Goal: Task Accomplishment & Management: Manage account settings

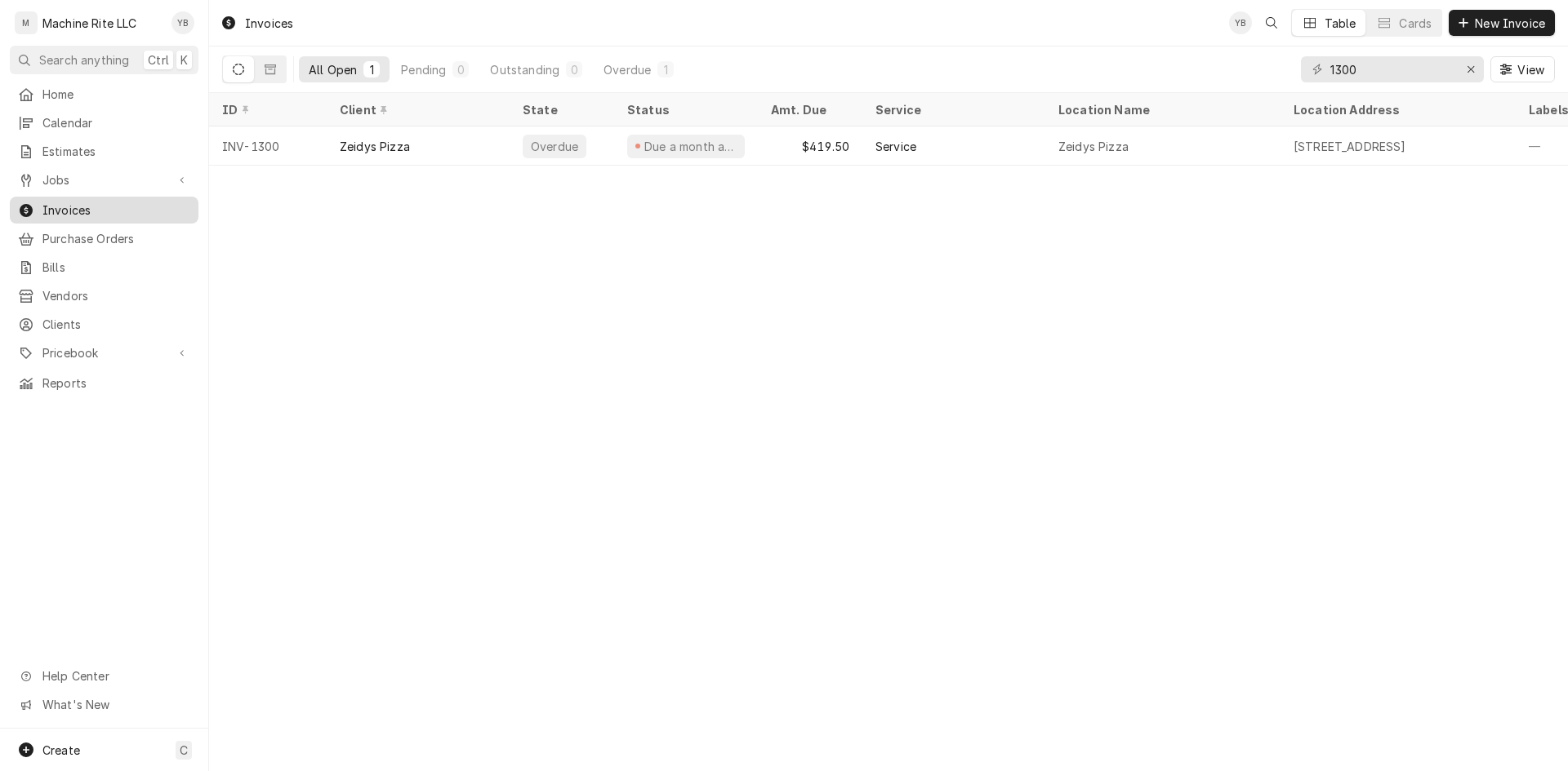
click at [91, 209] on span "Invoices" at bounding box center [117, 211] width 148 height 18
click at [120, 205] on span "Invoices" at bounding box center [117, 211] width 148 height 18
click at [280, 71] on button "Dynamic Content Wrapper" at bounding box center [270, 69] width 31 height 26
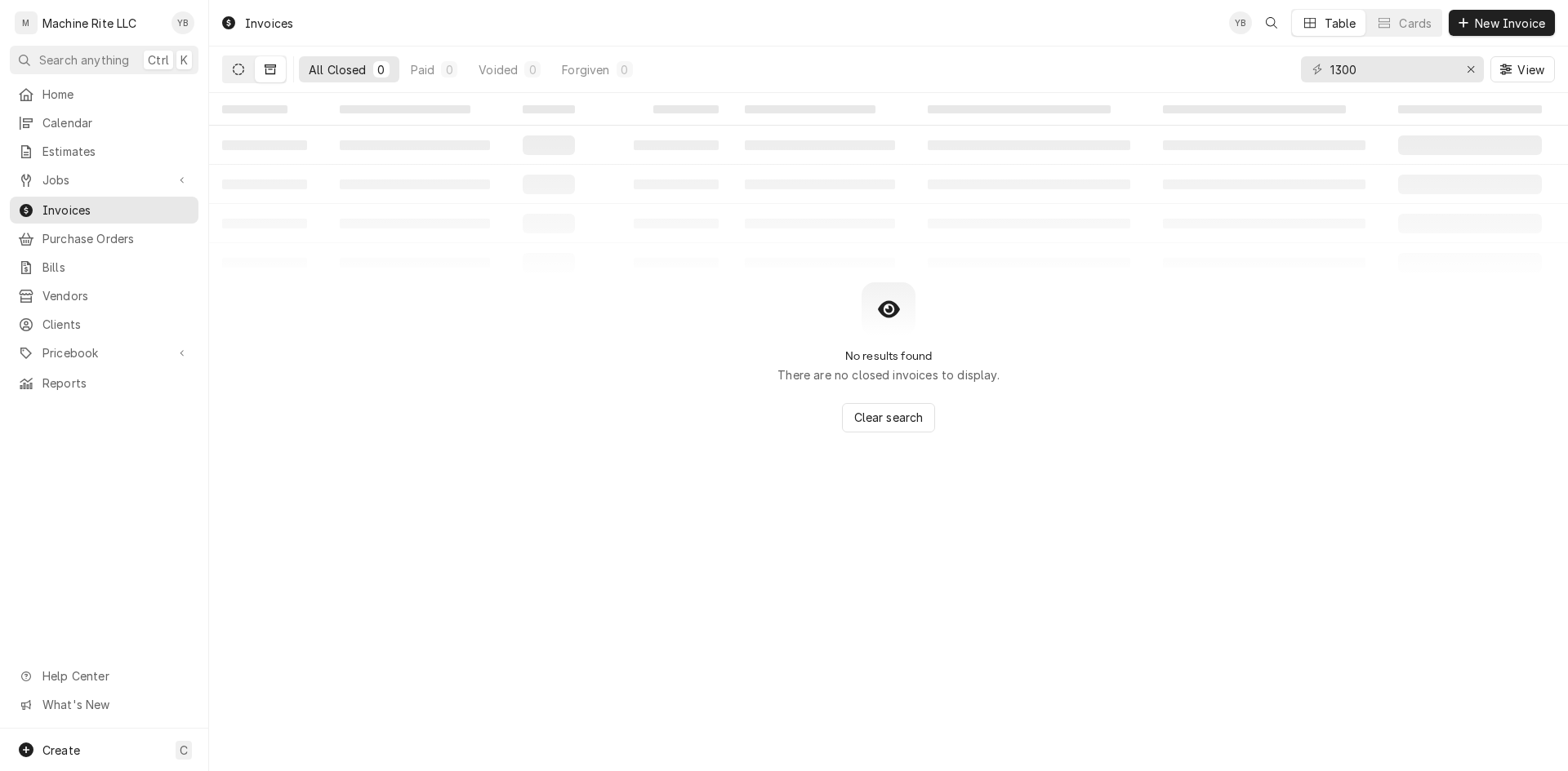
click at [241, 66] on icon "Dynamic Content Wrapper" at bounding box center [239, 69] width 12 height 12
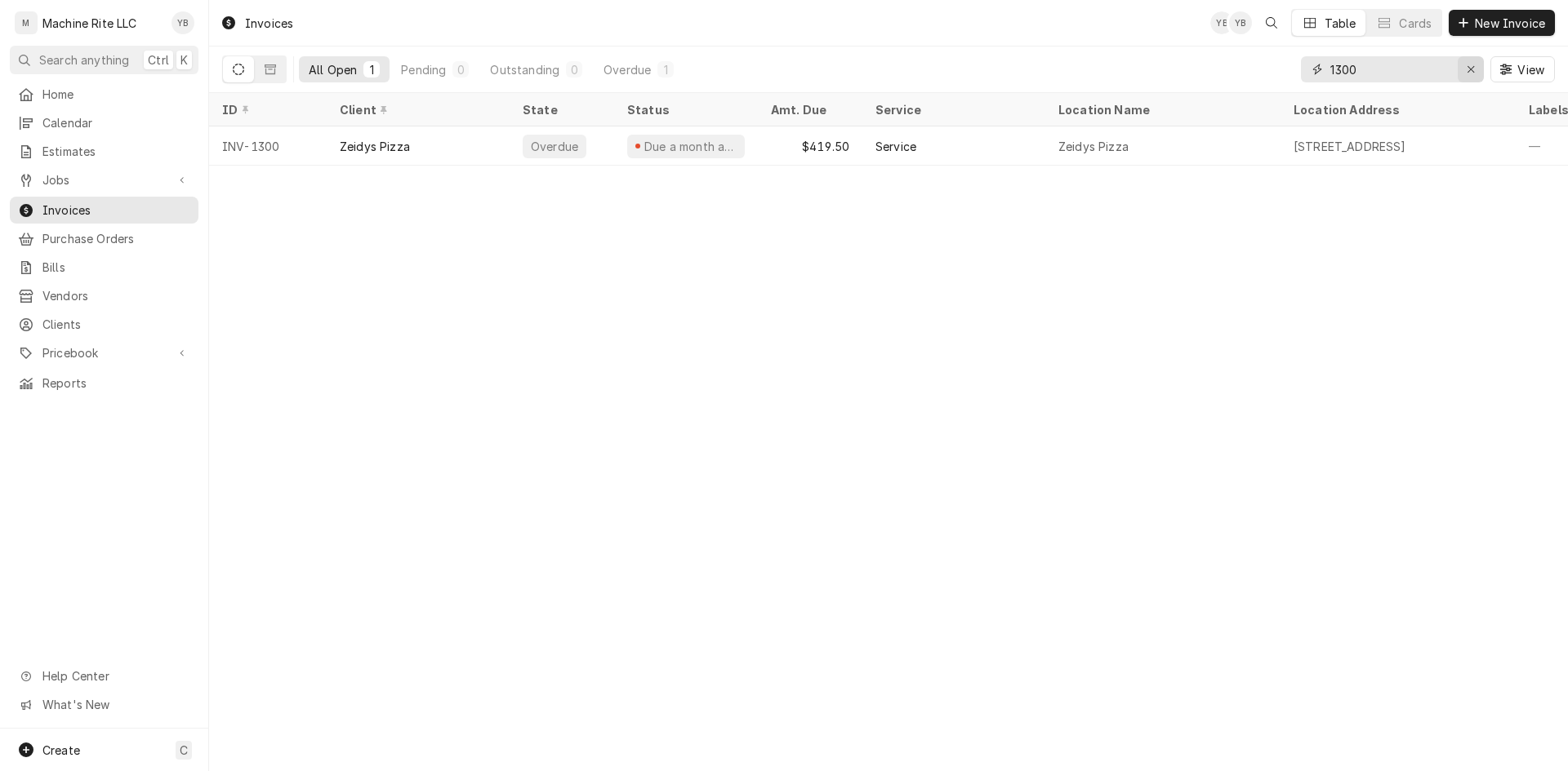
click at [1472, 78] on button "Erase input" at bounding box center [1470, 69] width 26 height 26
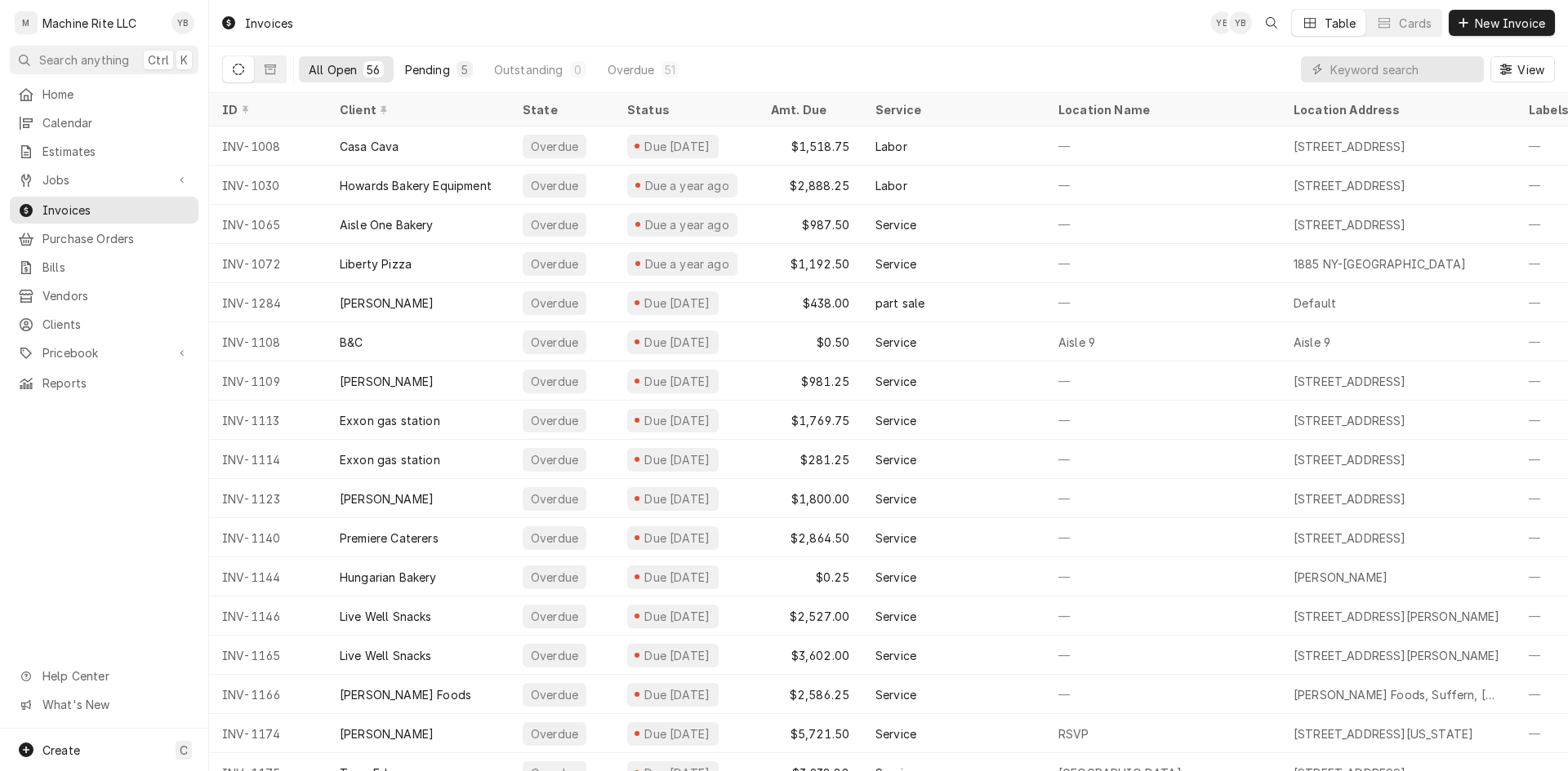
click at [437, 76] on div "Pending" at bounding box center [427, 70] width 45 height 18
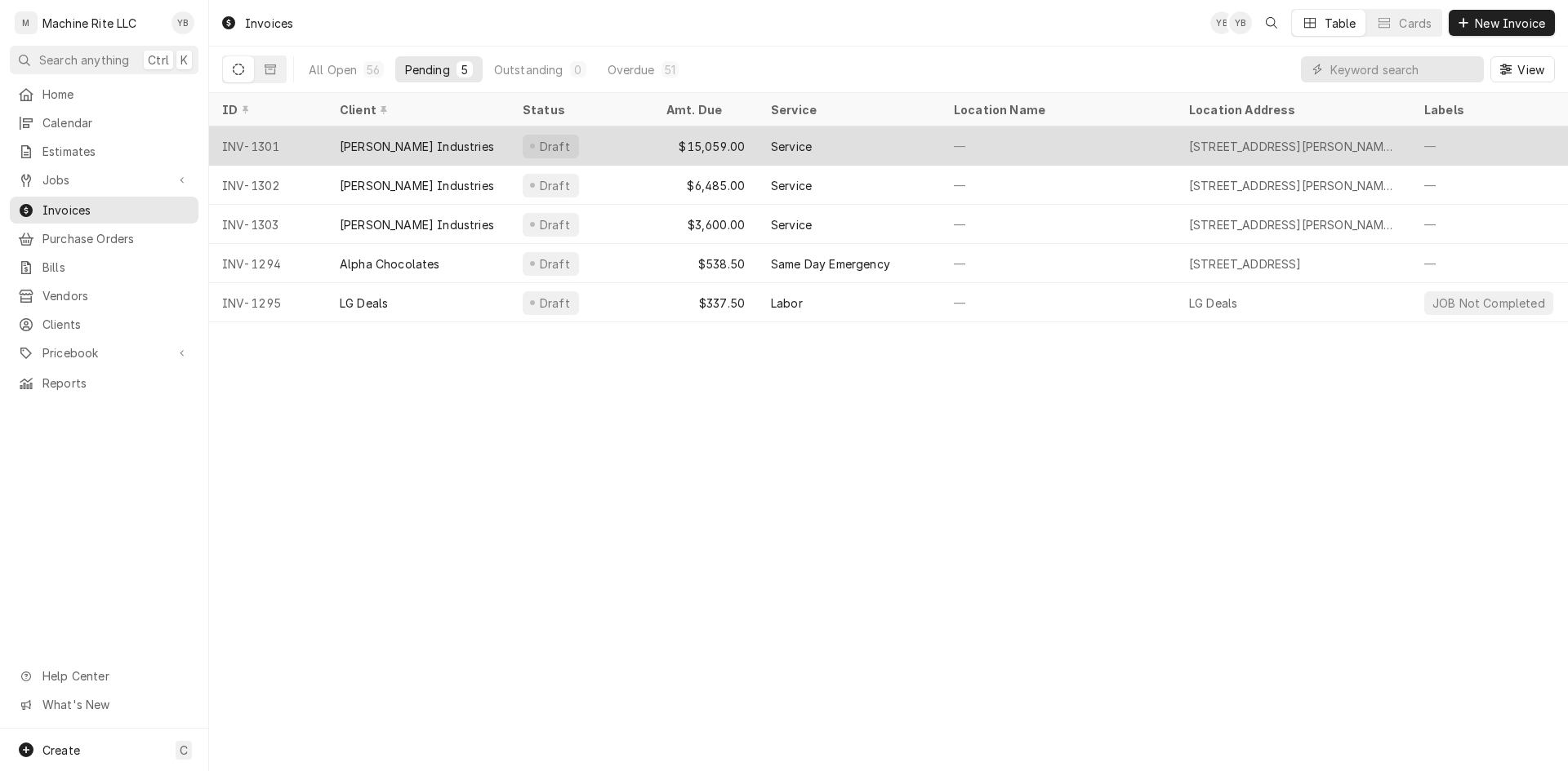
click at [319, 153] on div "INV-1301" at bounding box center [267, 146] width 118 height 39
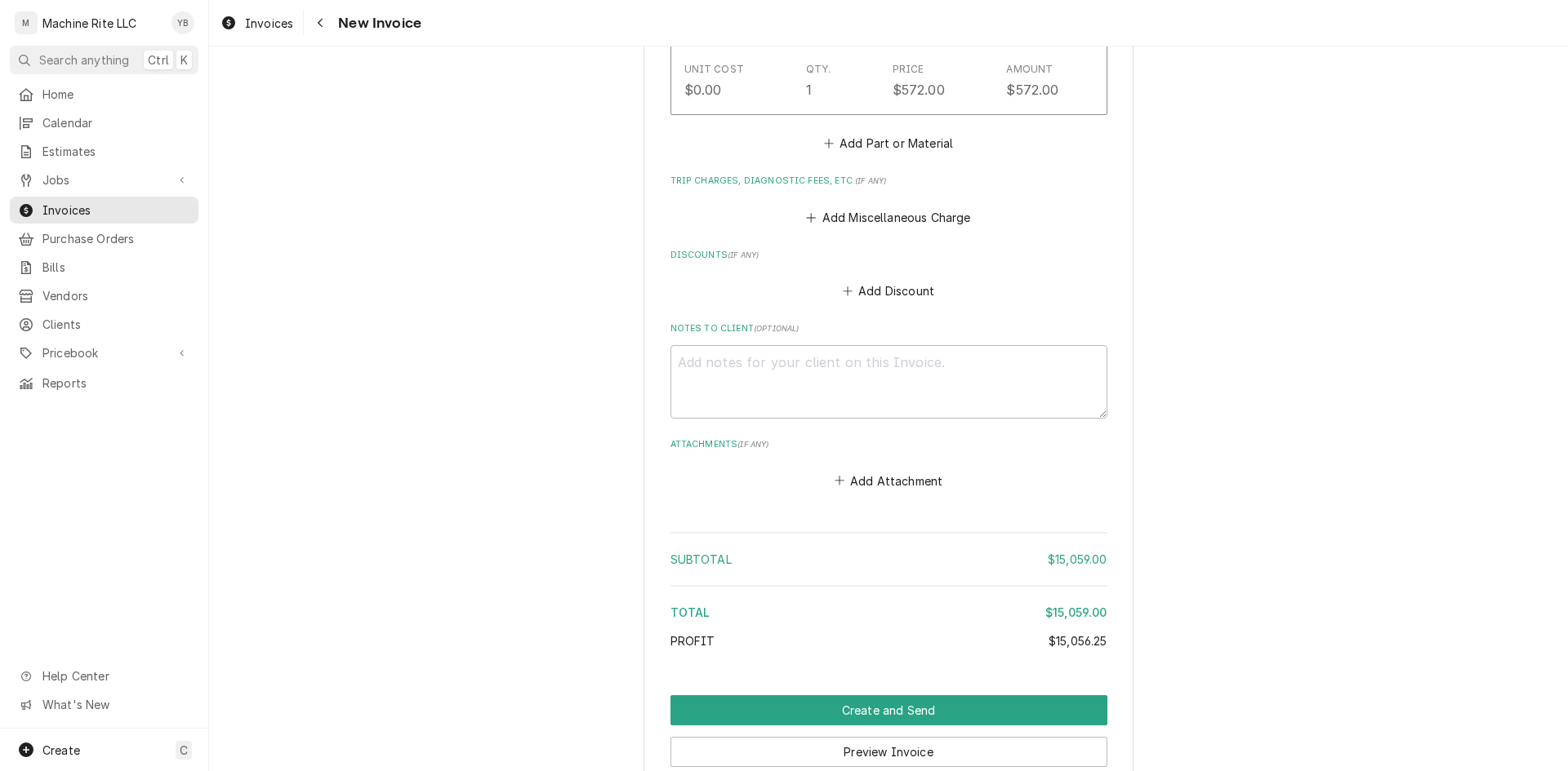
scroll to position [6109, 0]
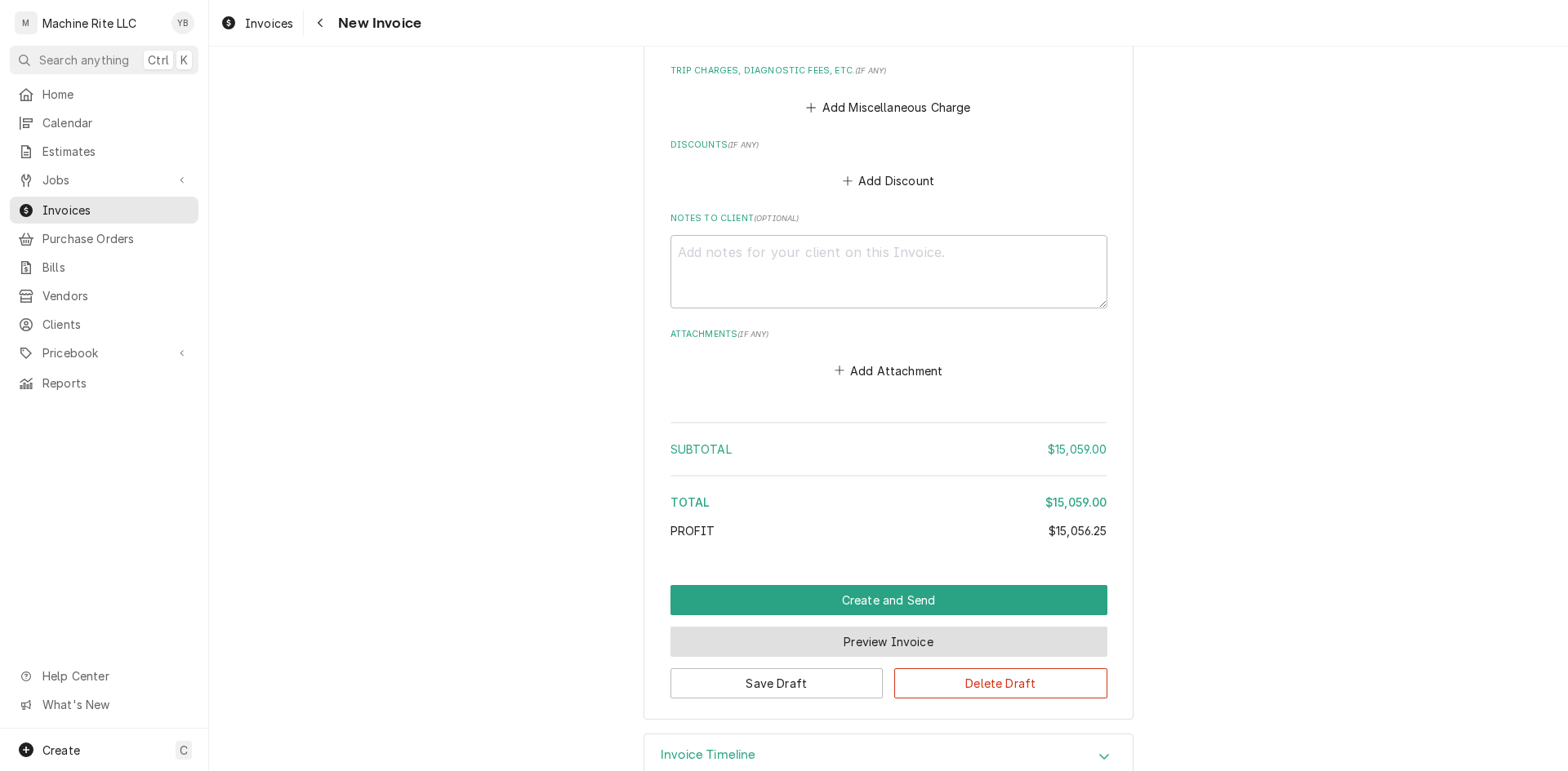
click at [1002, 627] on button "Preview Invoice" at bounding box center [889, 641] width 437 height 30
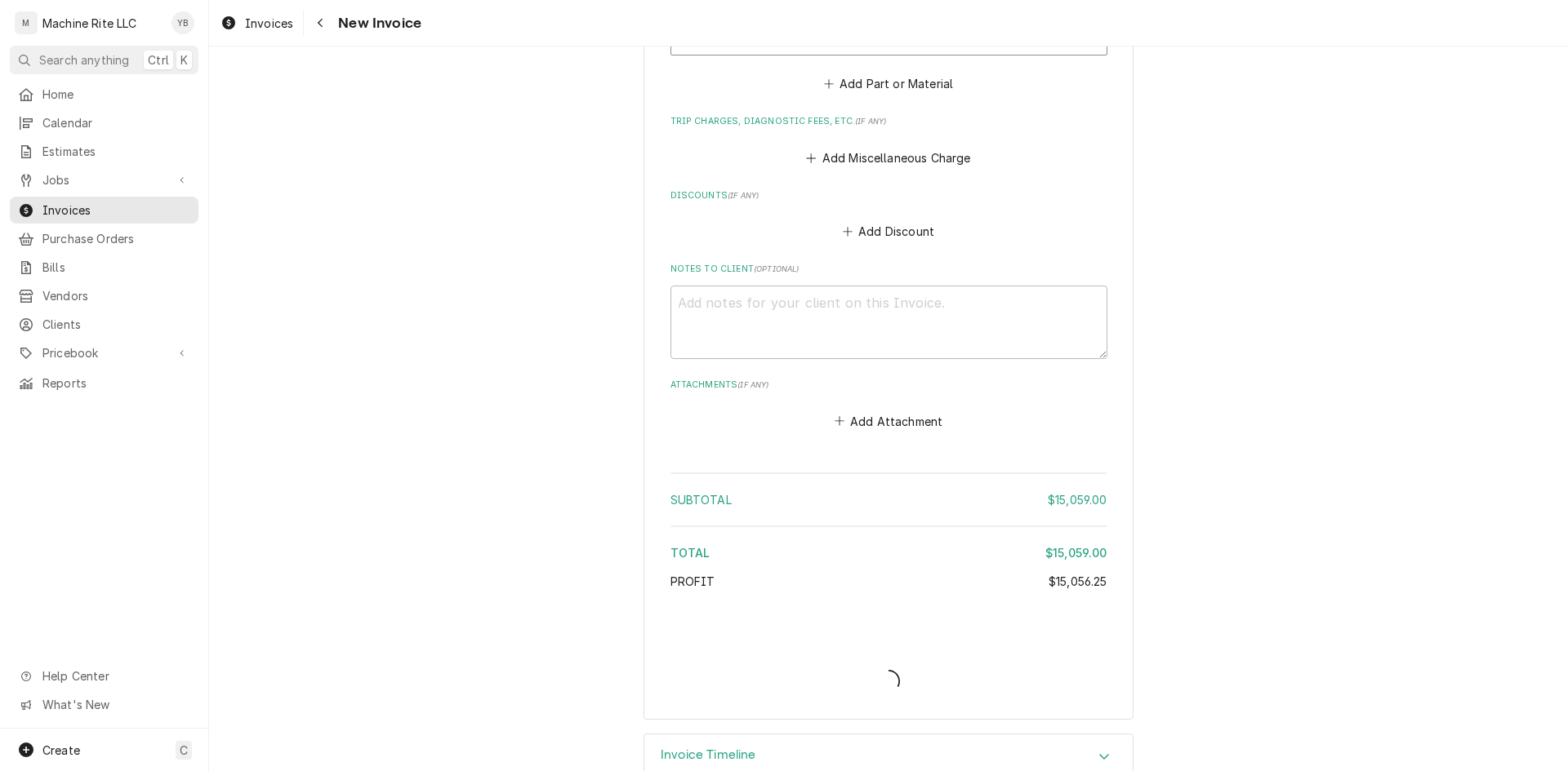
type textarea "x"
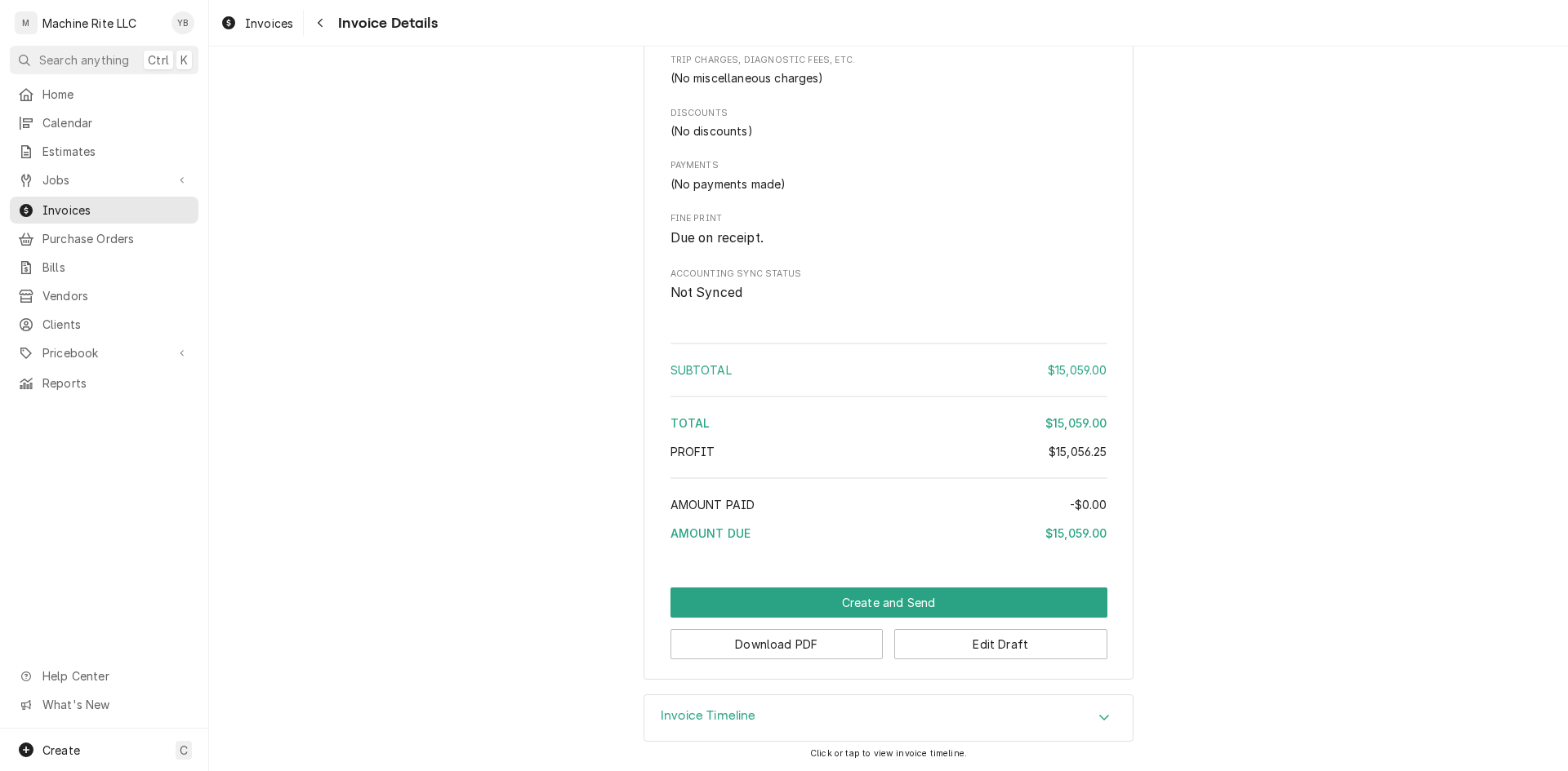
scroll to position [4726, 0]
click at [789, 645] on button "Download PDF" at bounding box center [777, 644] width 214 height 30
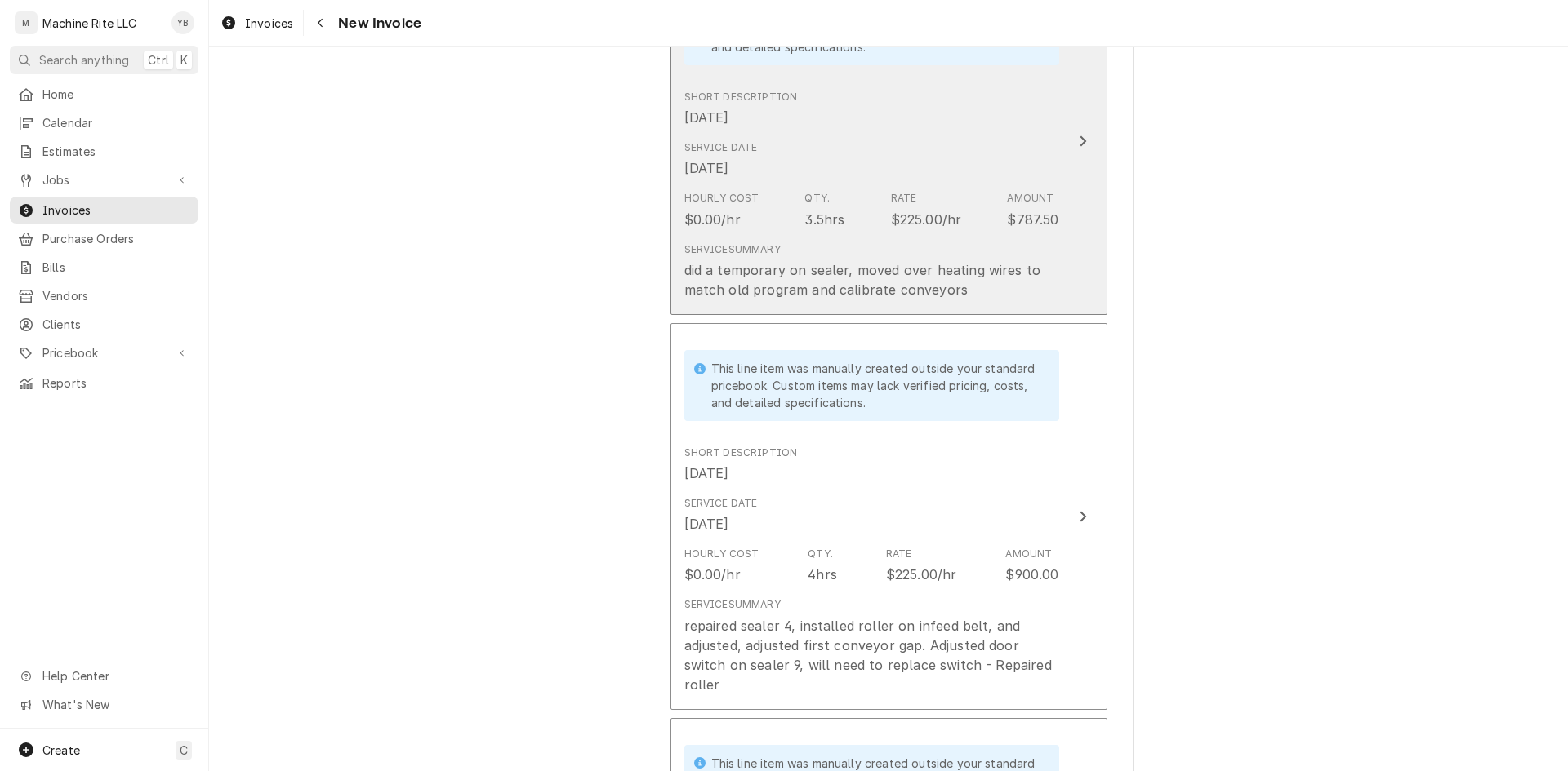
scroll to position [1142, 0]
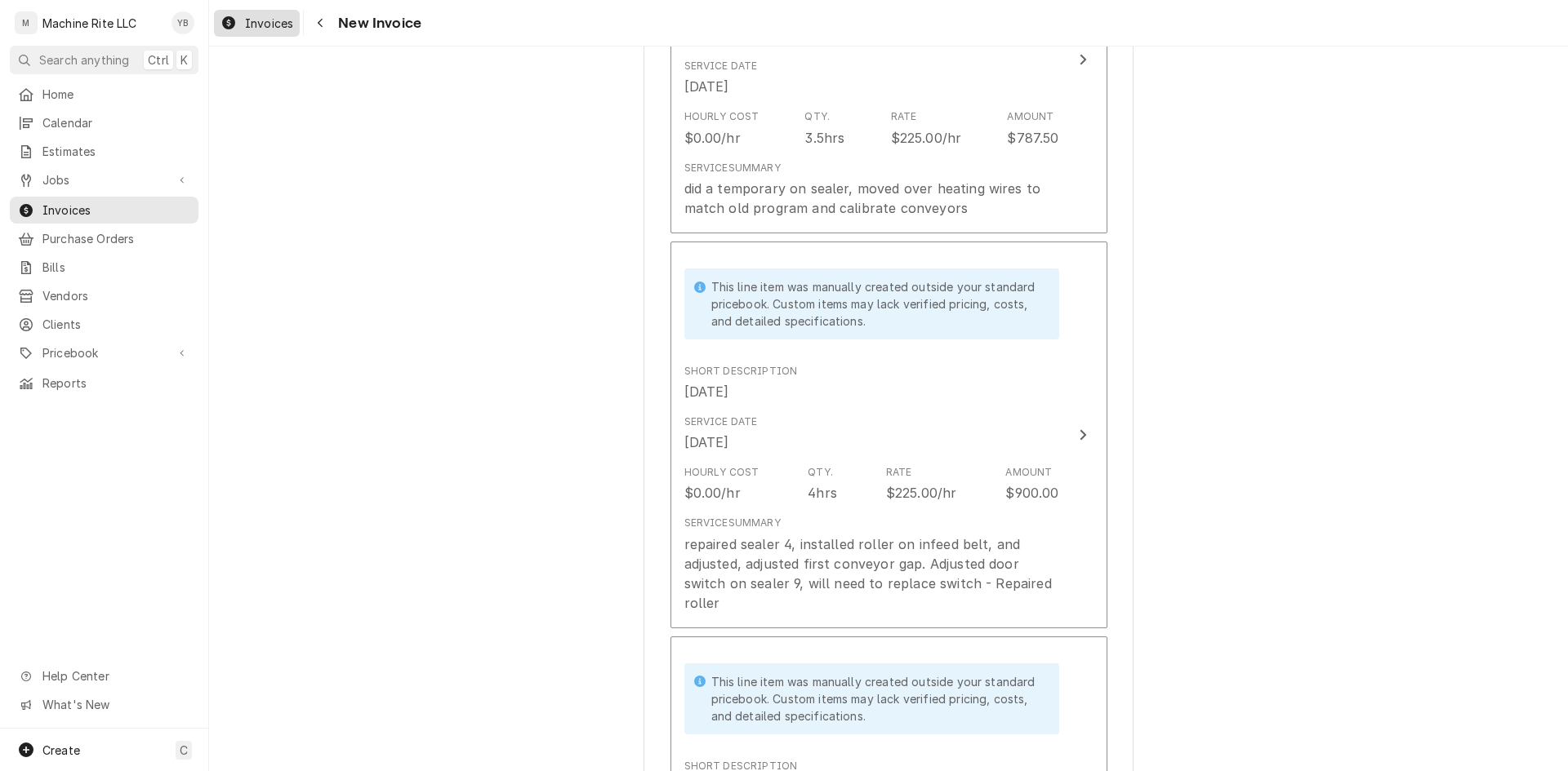
click at [263, 16] on span "Invoices" at bounding box center [268, 23] width 48 height 18
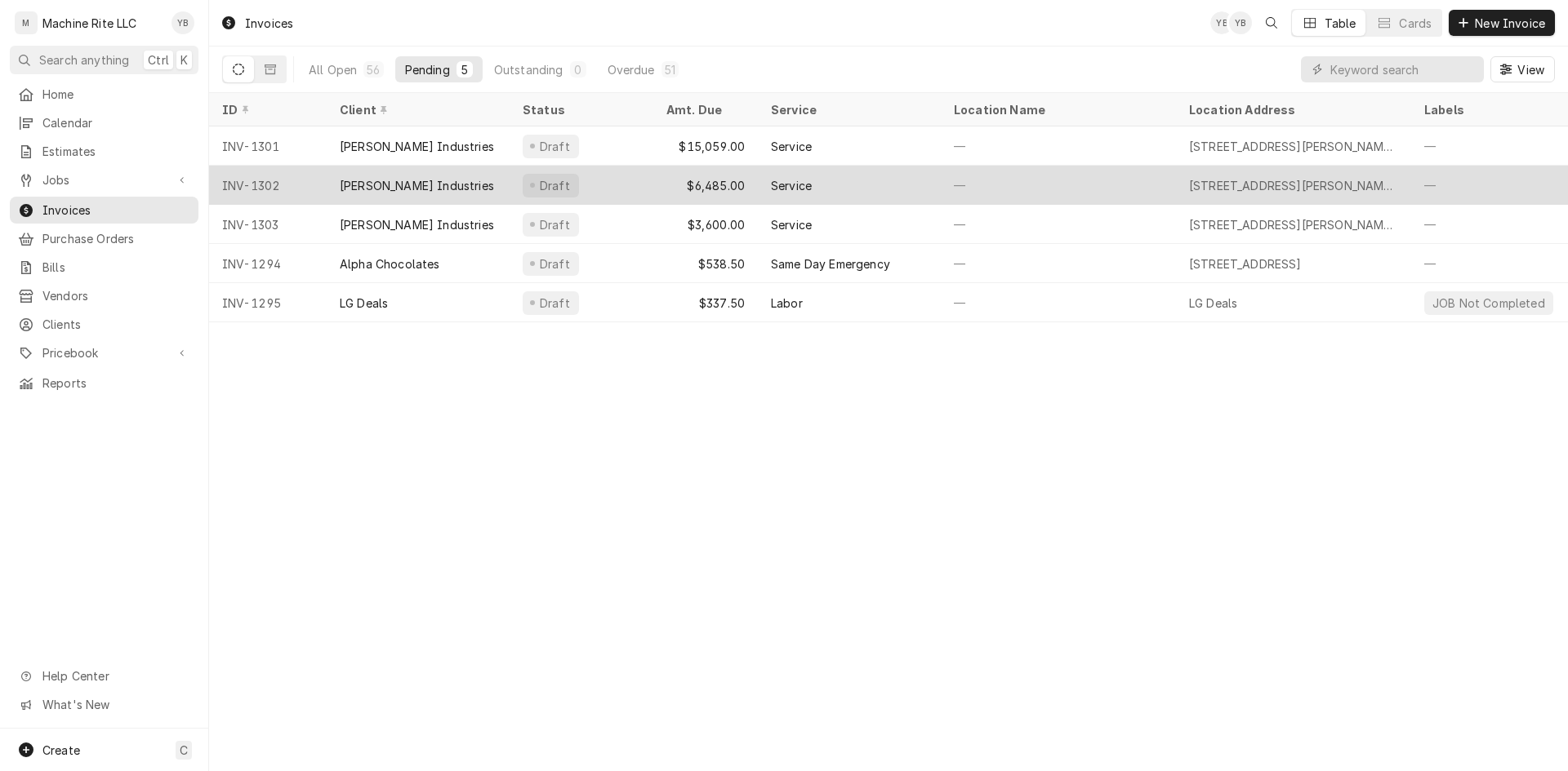
click at [987, 193] on div "—" at bounding box center [1058, 185] width 235 height 39
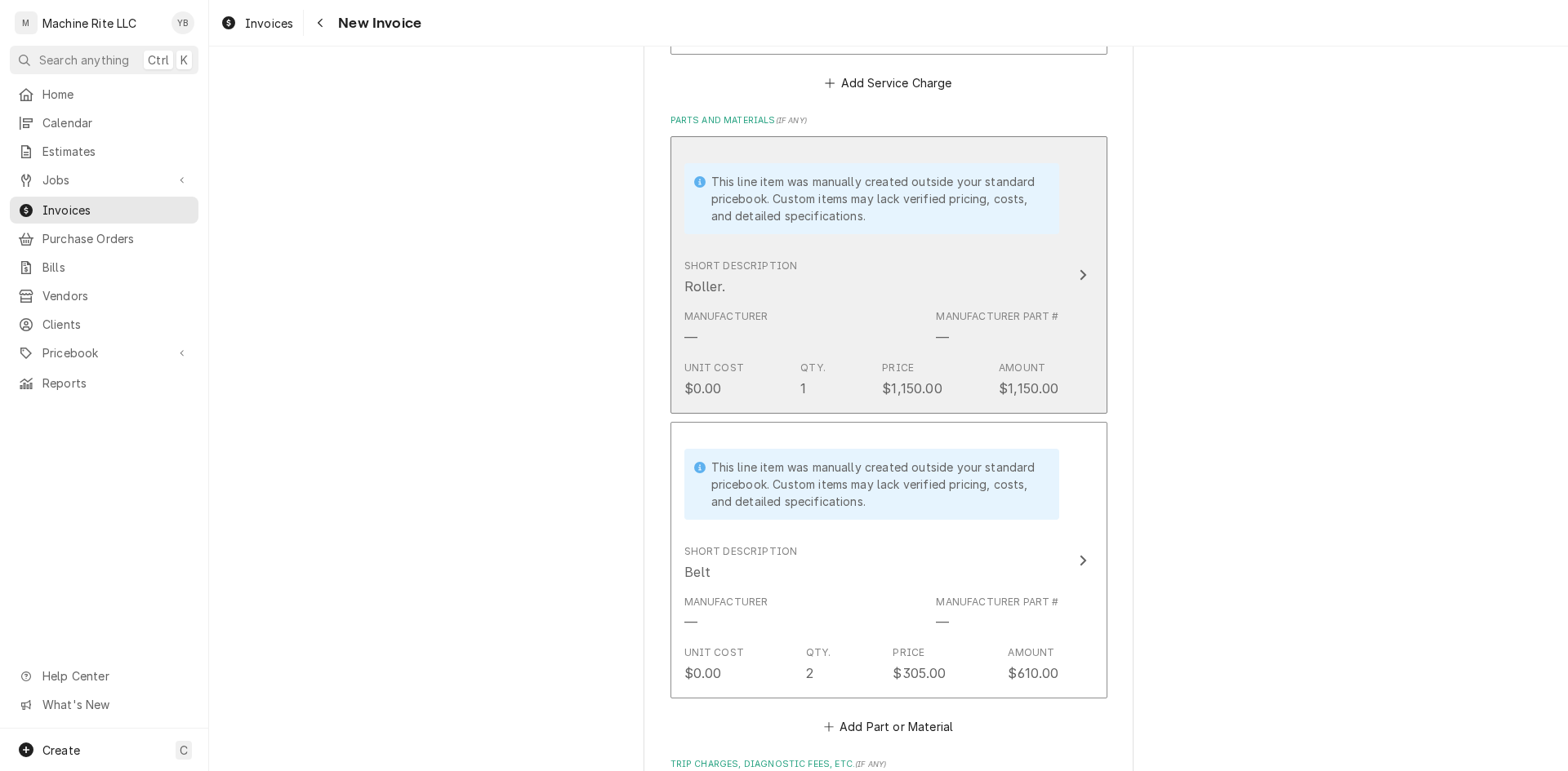
scroll to position [2939, 0]
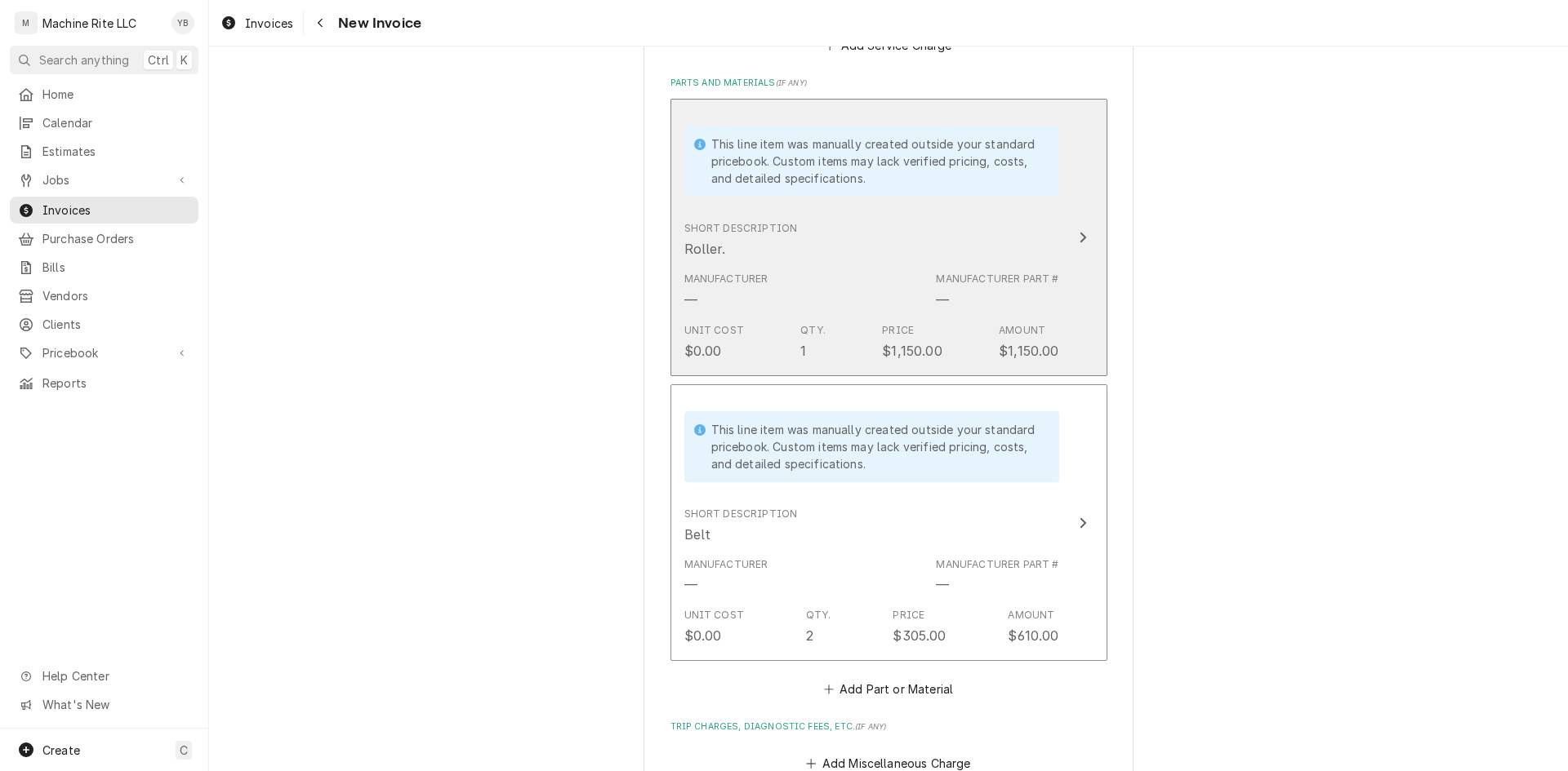
click at [872, 255] on div "Short Description Roller." at bounding box center [872, 240] width 374 height 51
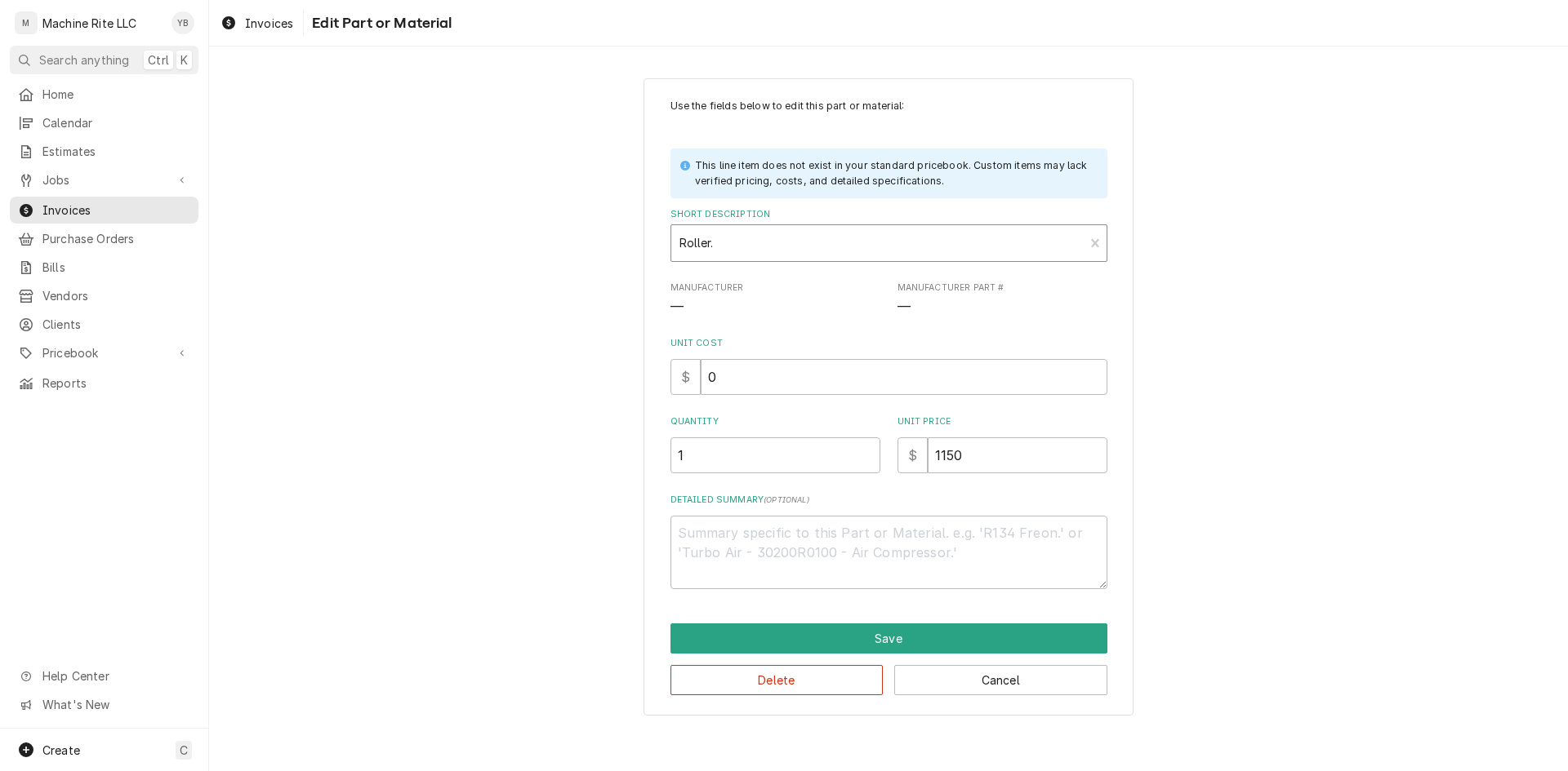
click at [764, 245] on div "Short Description" at bounding box center [878, 243] width 397 height 29
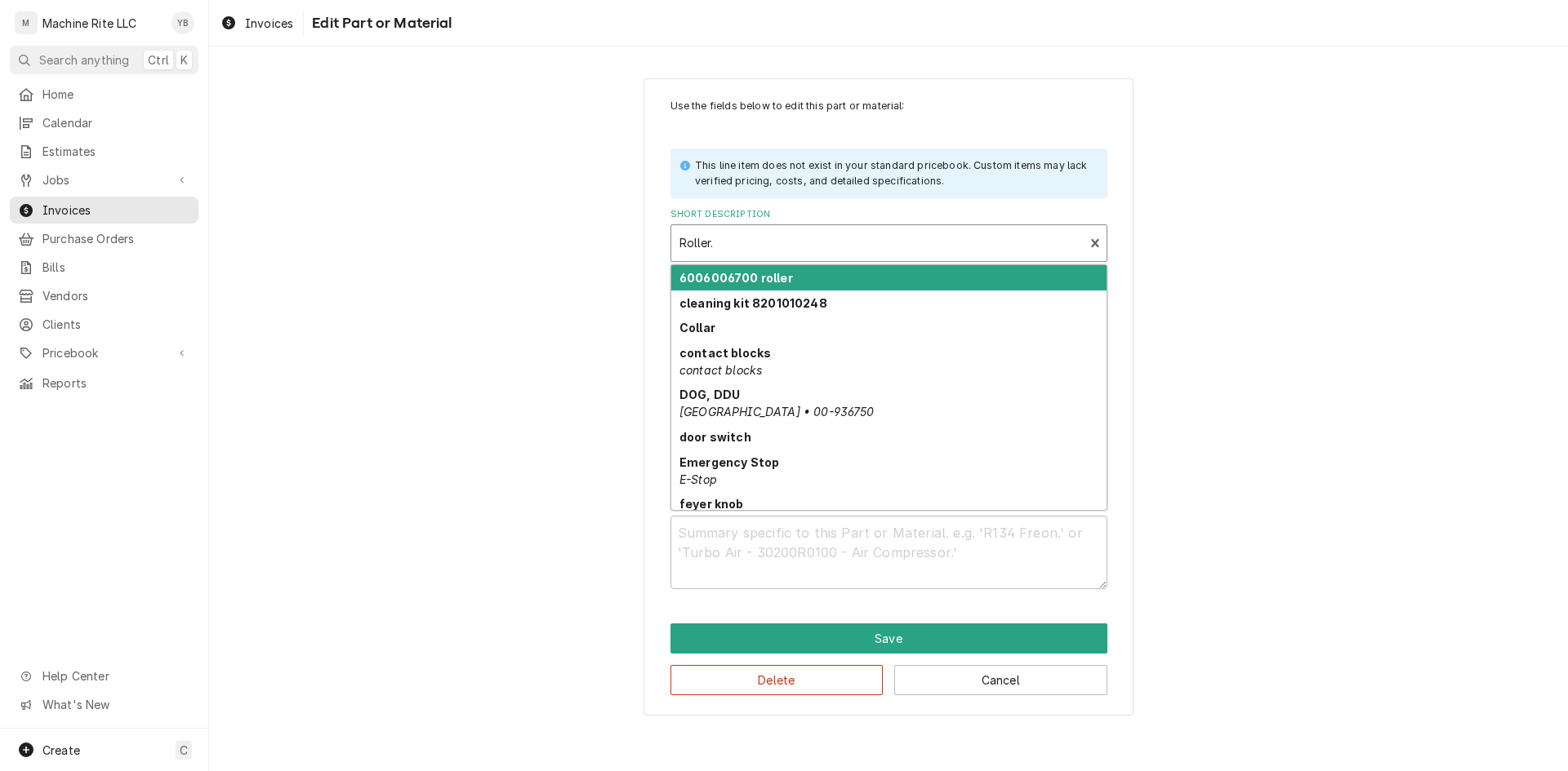
click at [761, 244] on div "Short Description" at bounding box center [878, 243] width 397 height 29
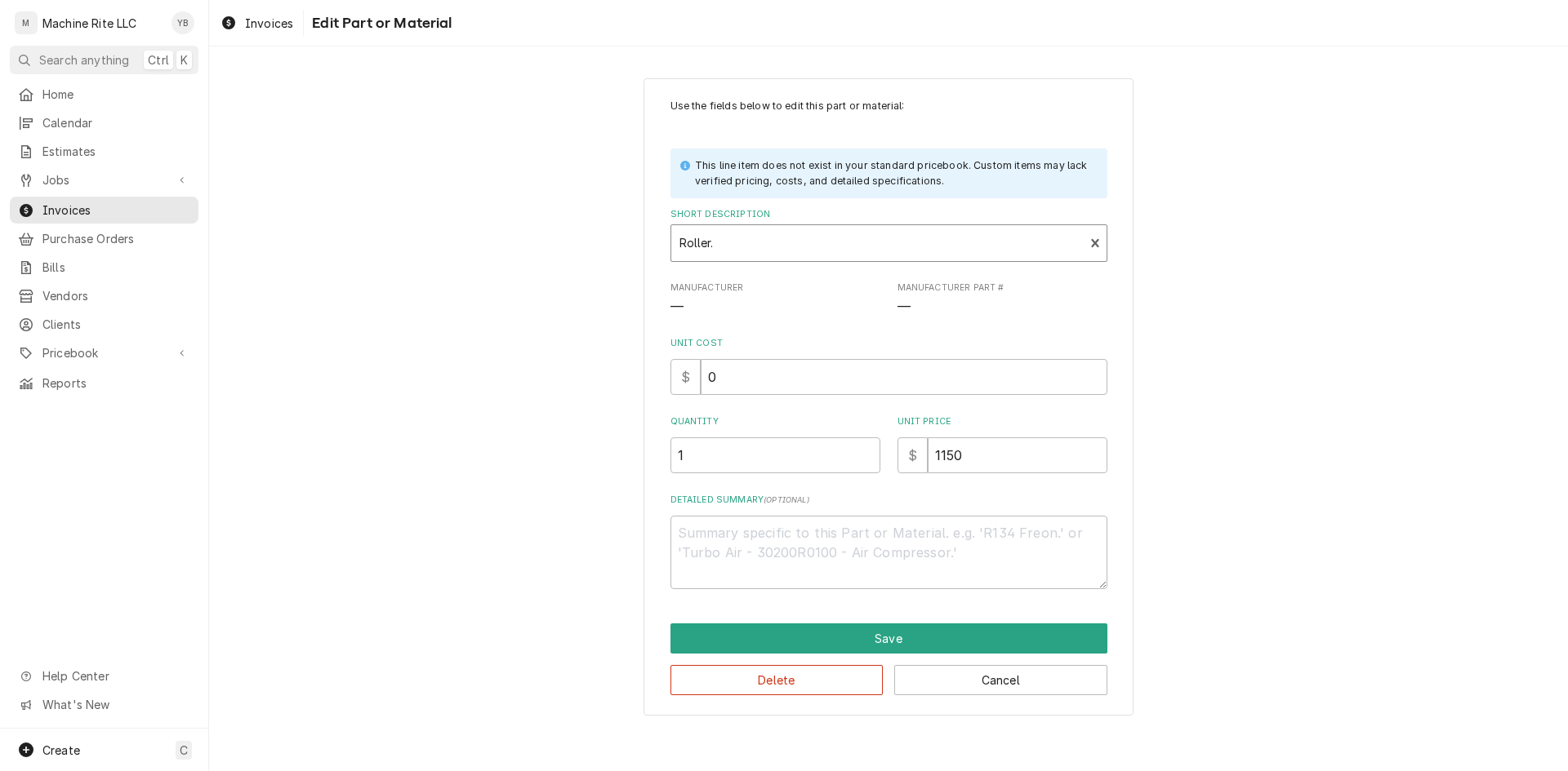
click at [761, 242] on div "Short Description" at bounding box center [878, 243] width 397 height 29
click at [761, 240] on div "Short Description" at bounding box center [878, 243] width 397 height 29
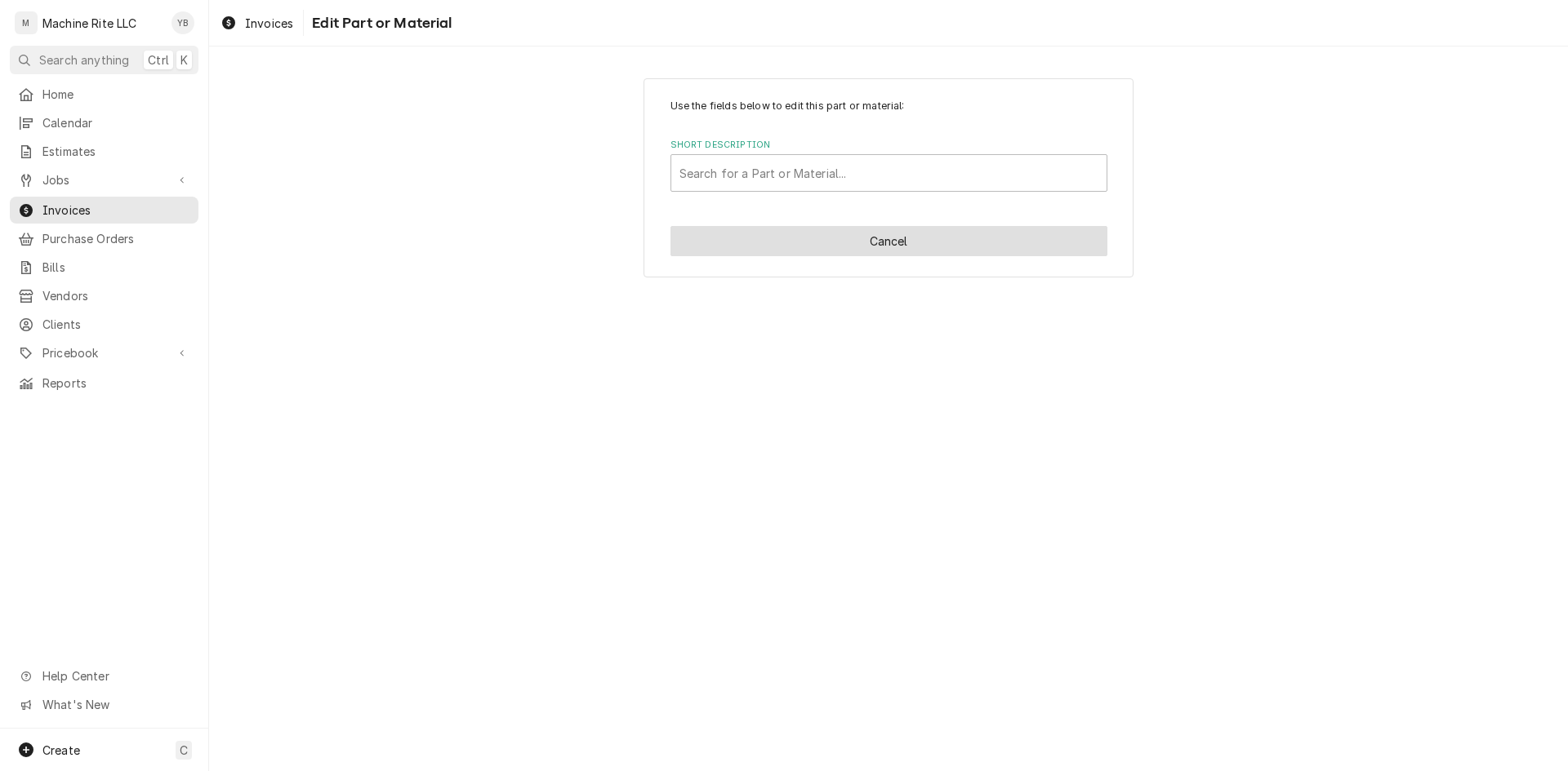
click at [1085, 240] on button "Cancel" at bounding box center [889, 241] width 437 height 30
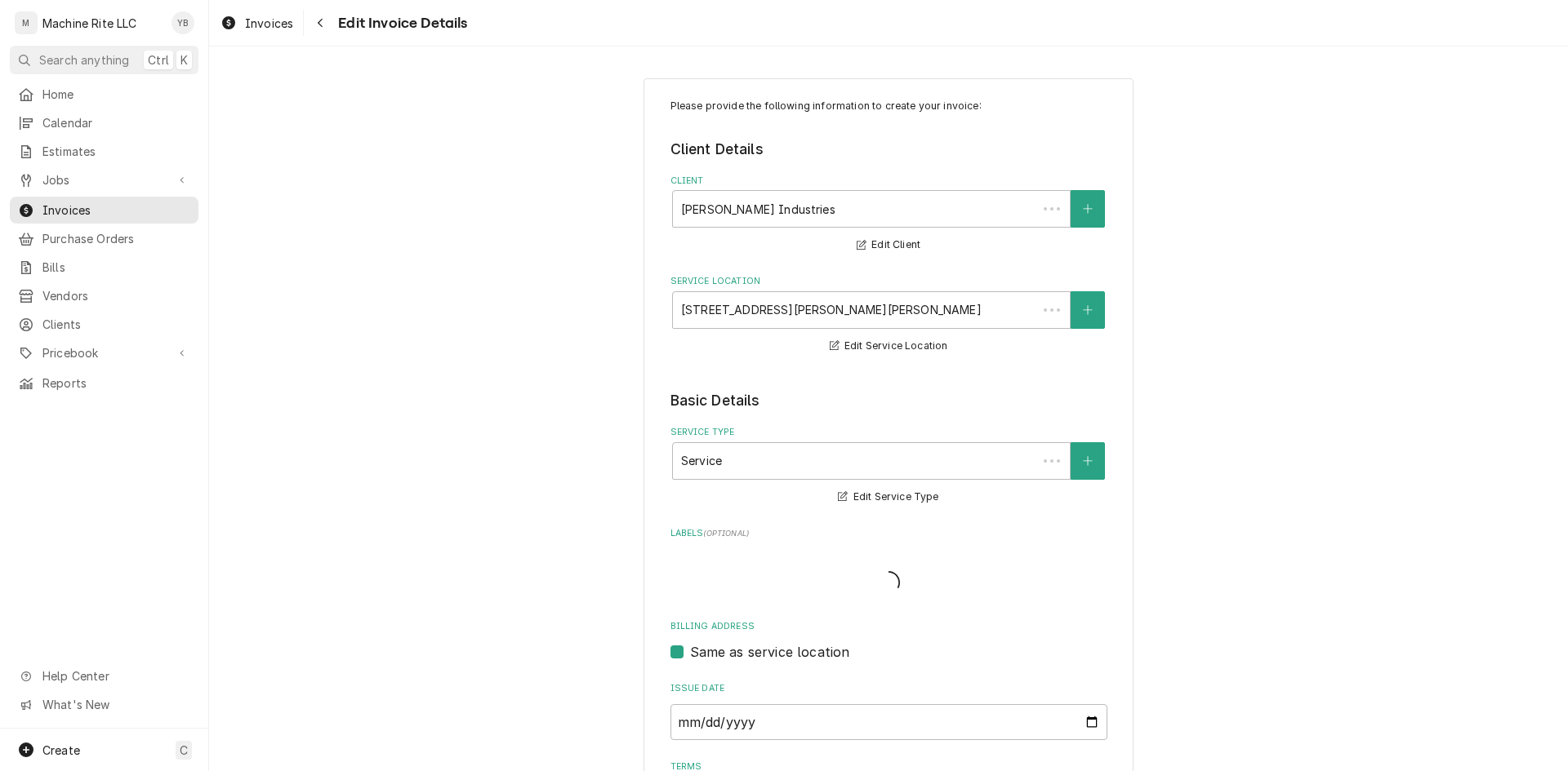
scroll to position [2939, 0]
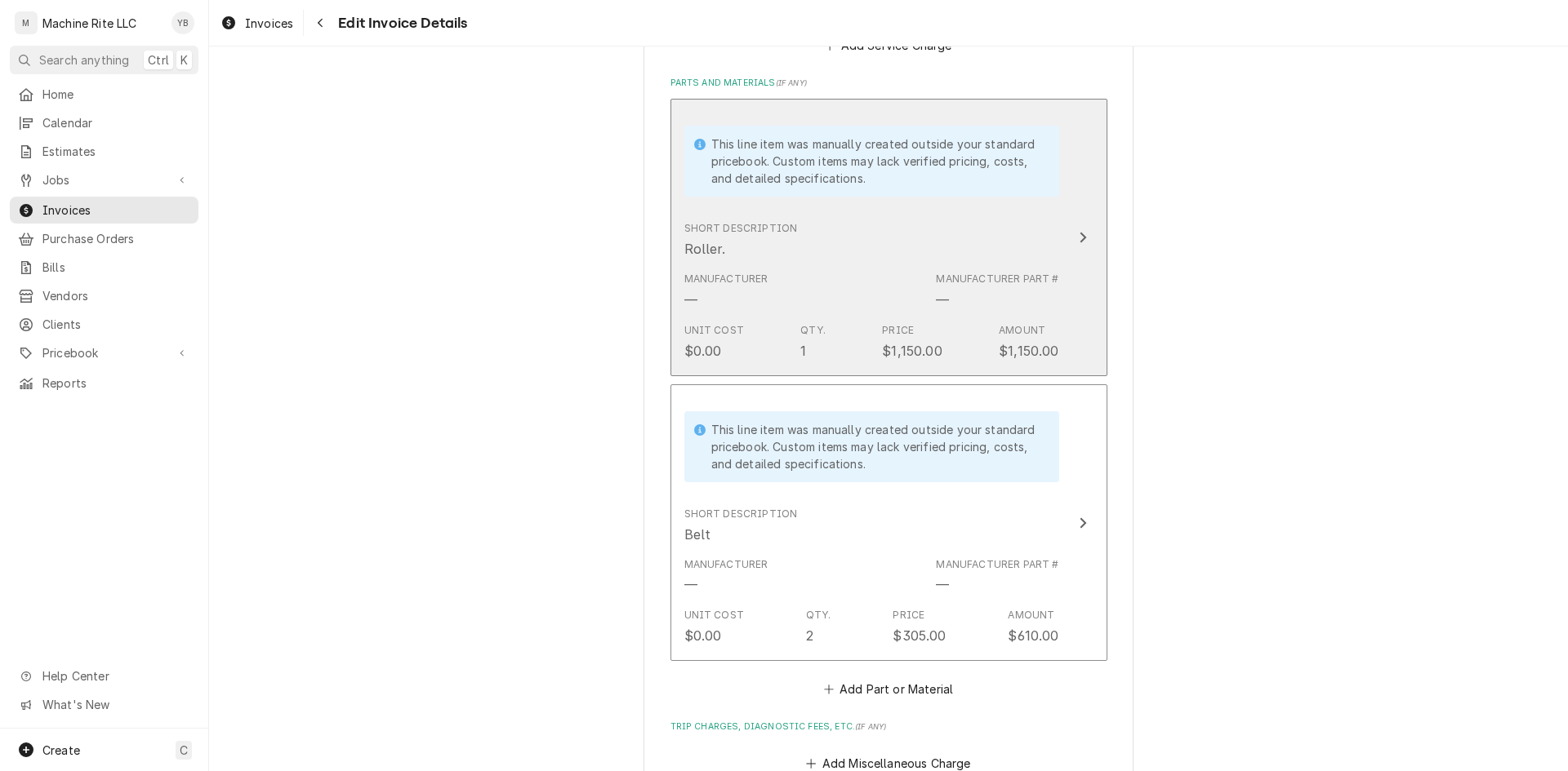
click at [1053, 251] on button "This line item was manually created outside your standard pricebook. Custom ite…" at bounding box center [889, 237] width 437 height 278
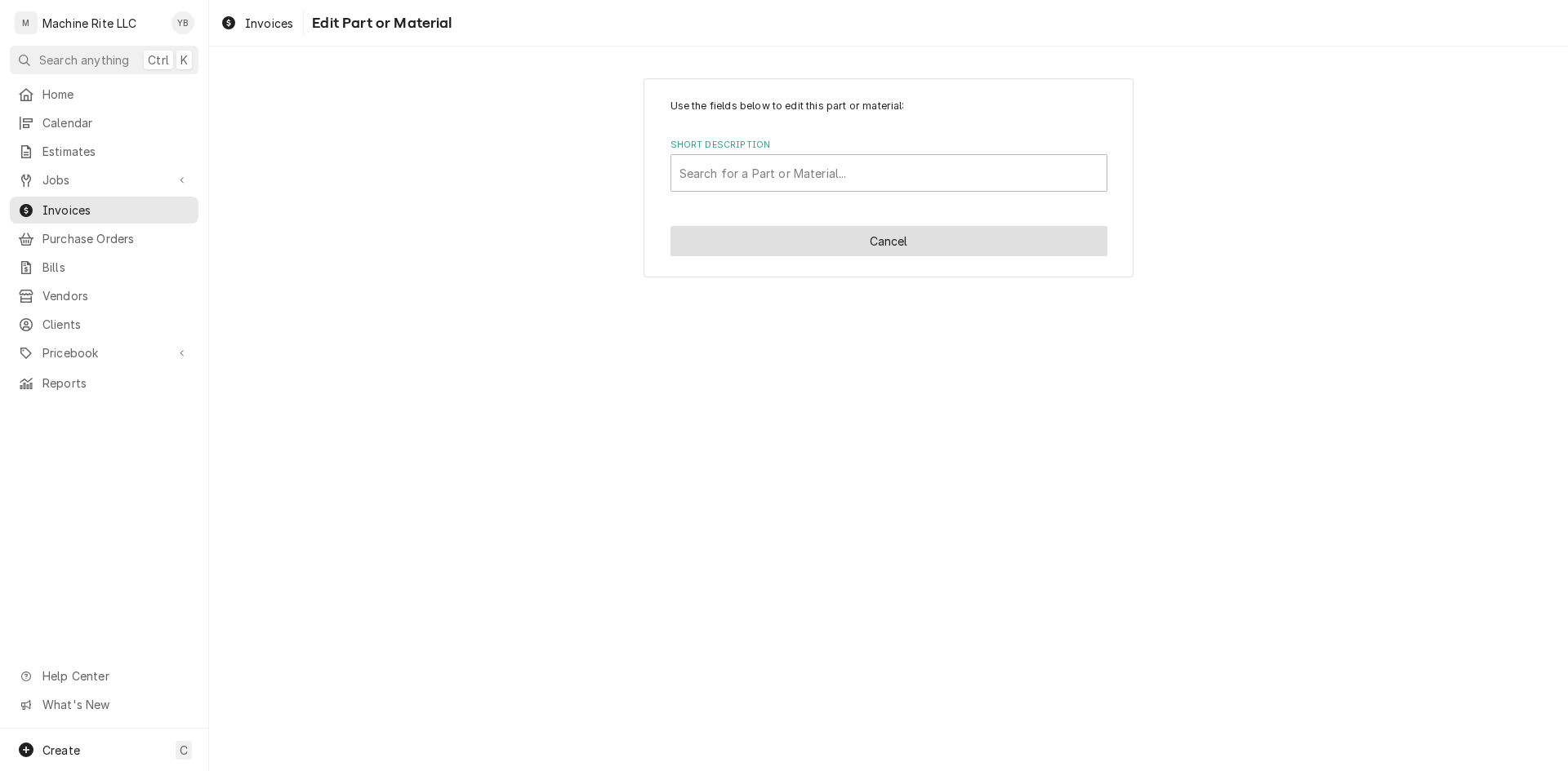
click at [1066, 239] on button "Cancel" at bounding box center [889, 241] width 437 height 30
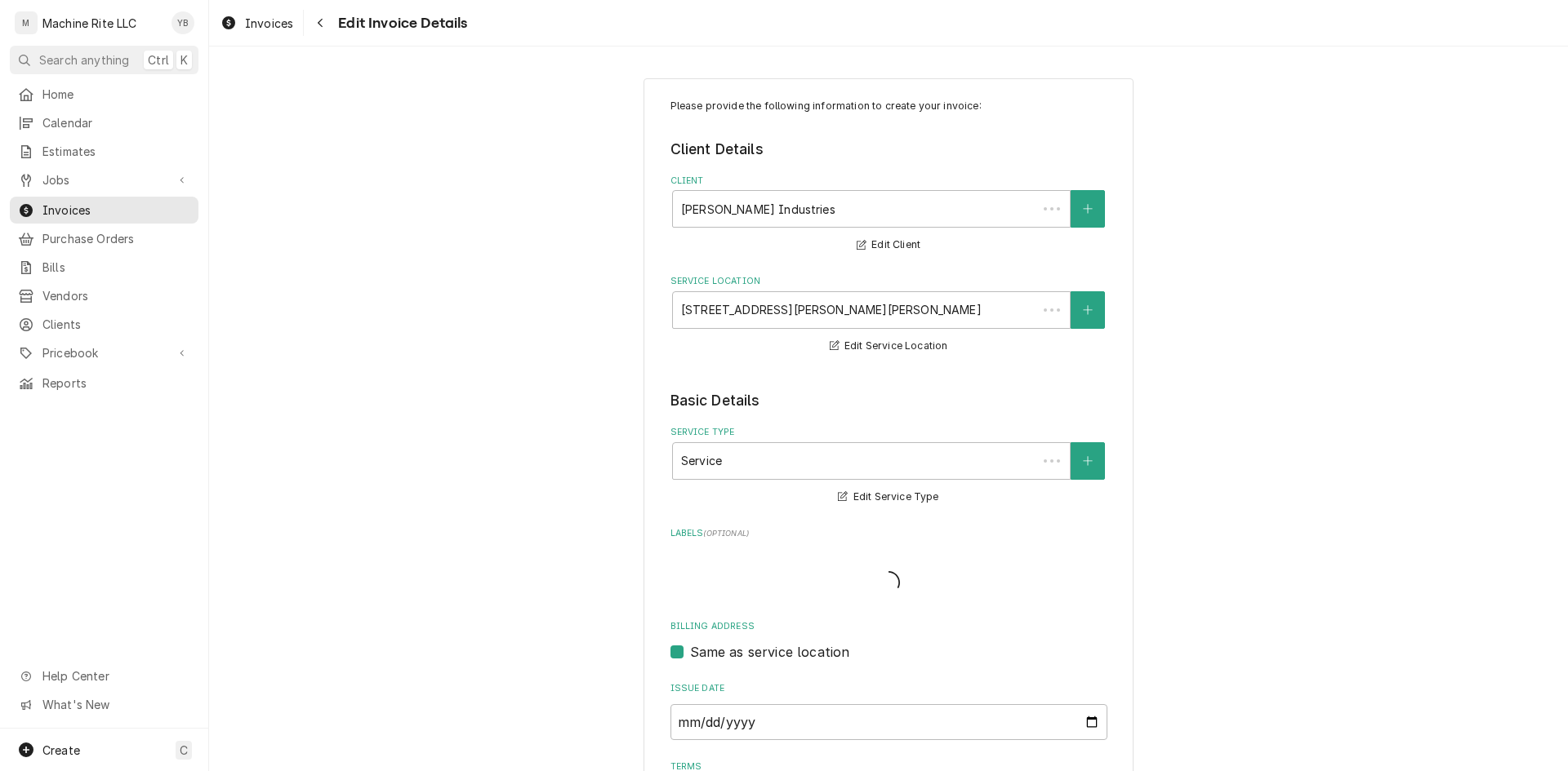
scroll to position [2939, 0]
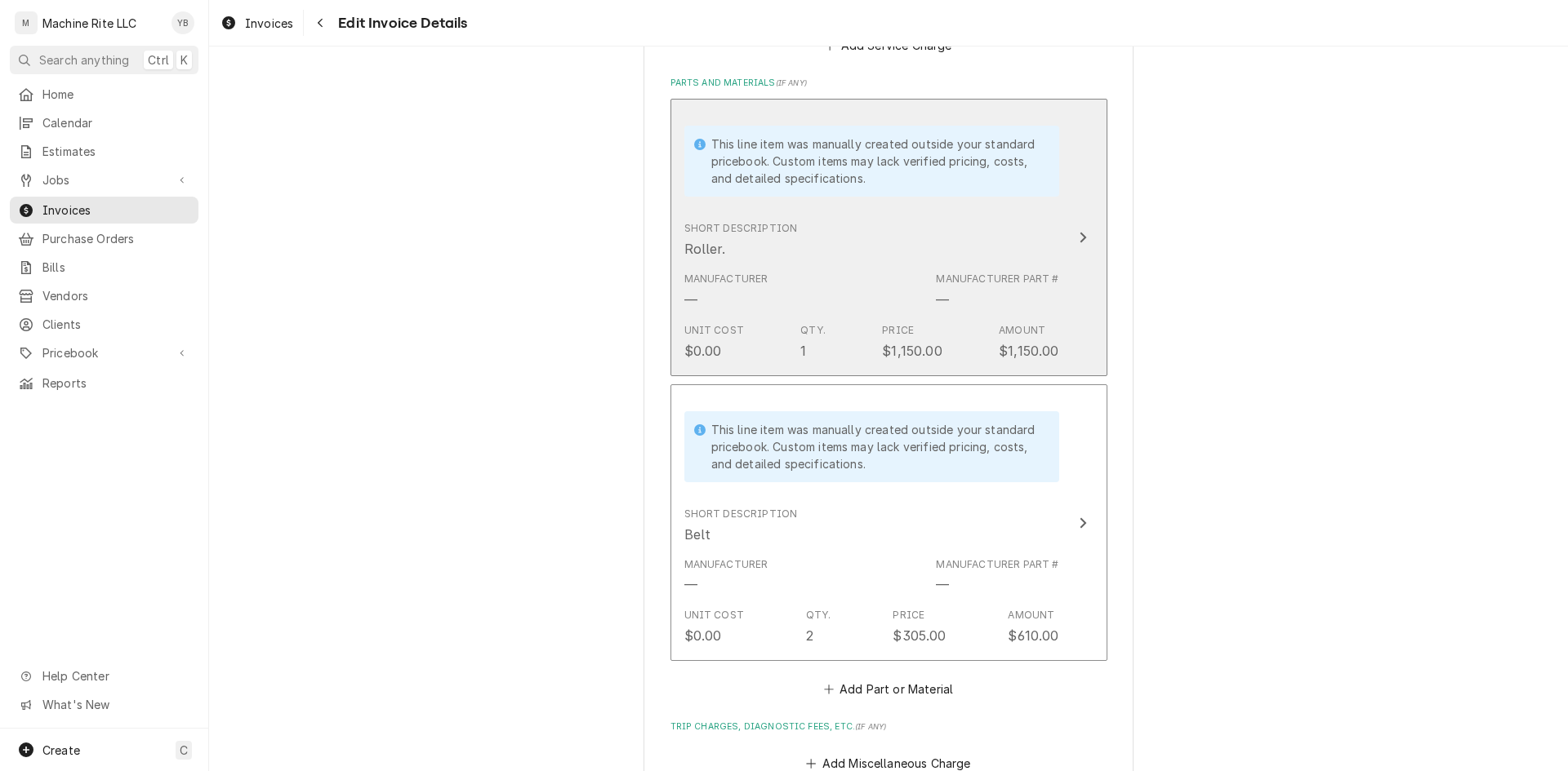
click at [867, 298] on div "Manufacturer — Manufacturer Part # —" at bounding box center [872, 290] width 374 height 51
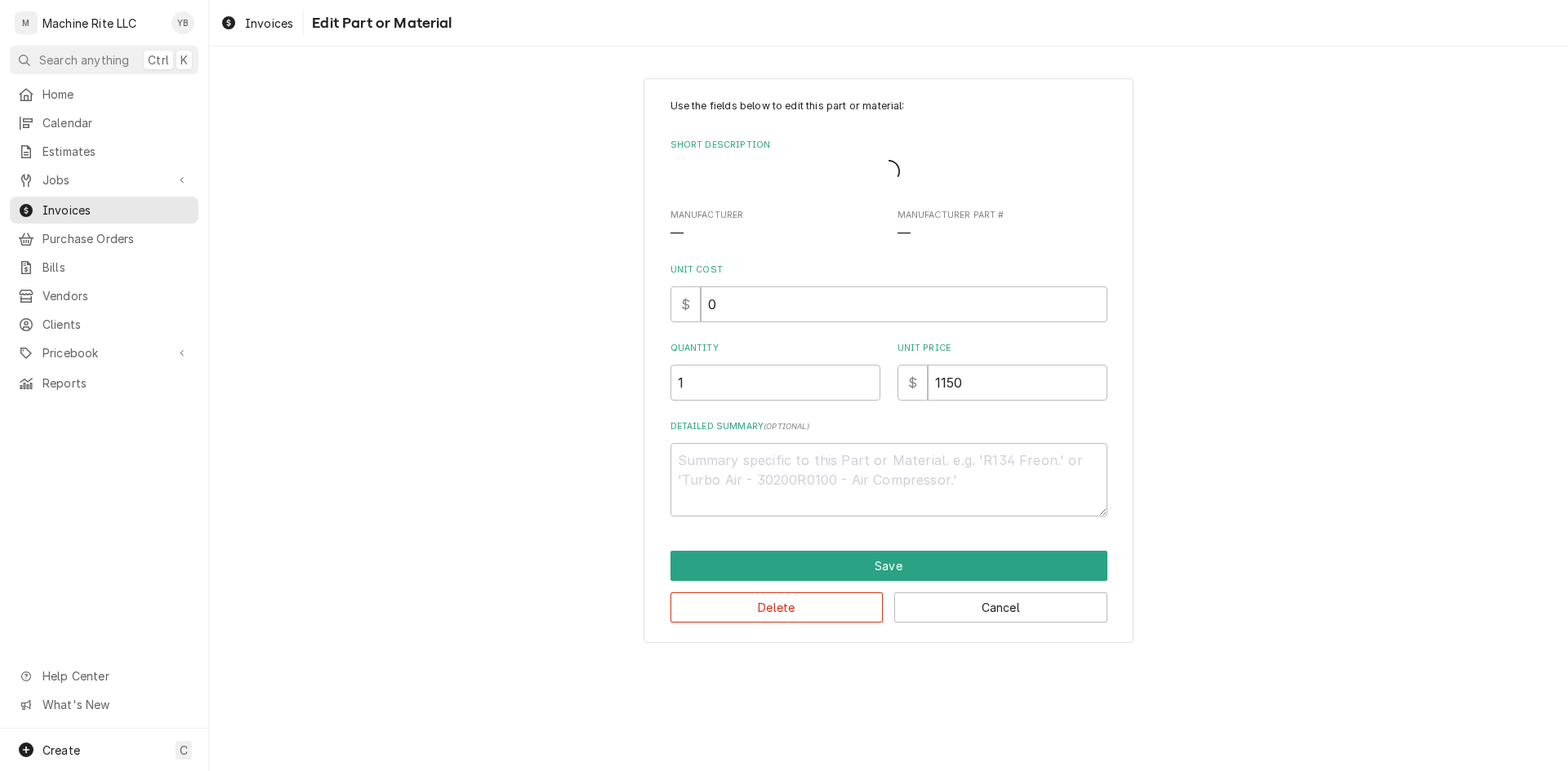
type textarea "x"
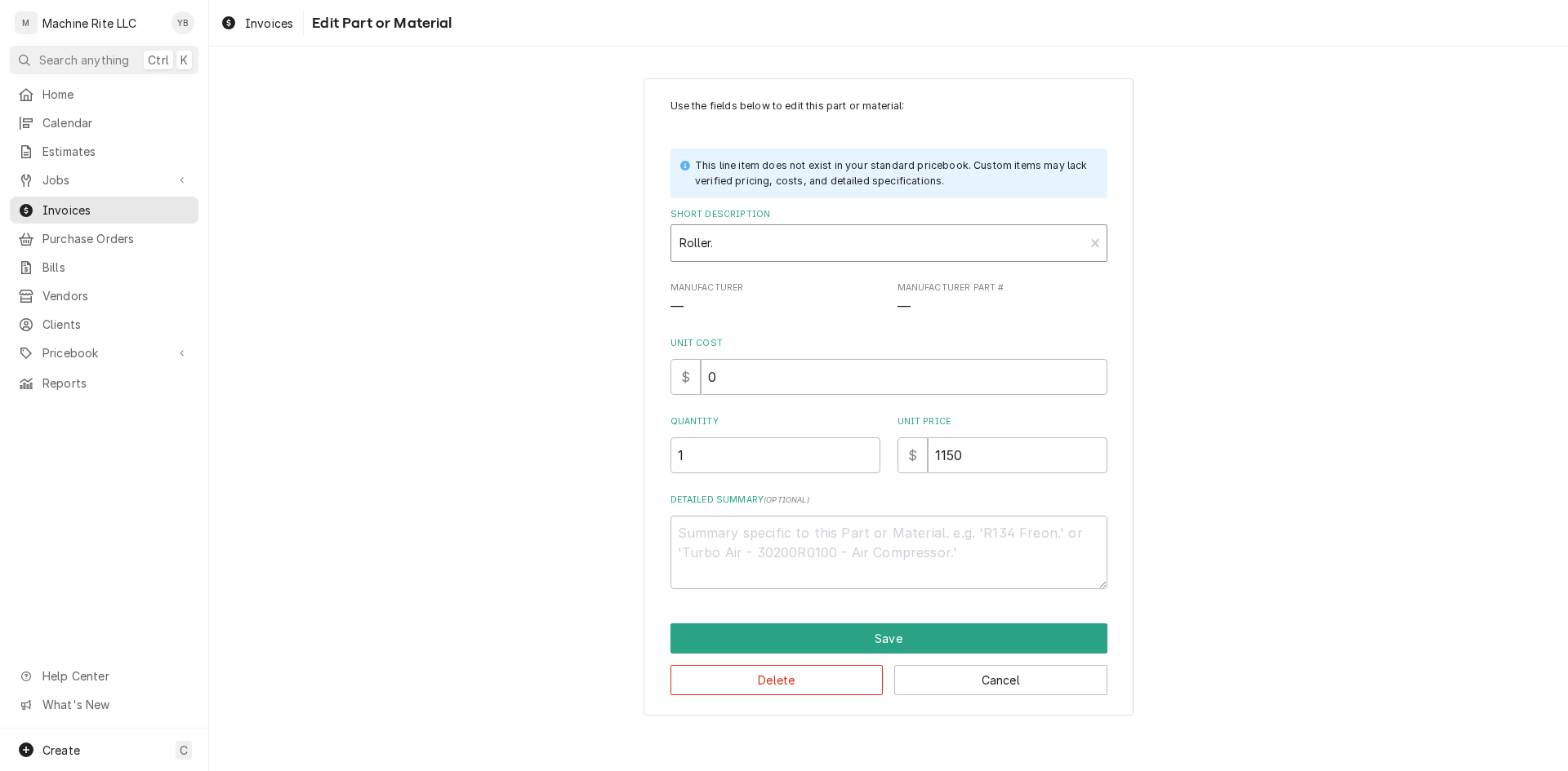
click at [682, 239] on input "Short Description" at bounding box center [681, 243] width 3 height 26
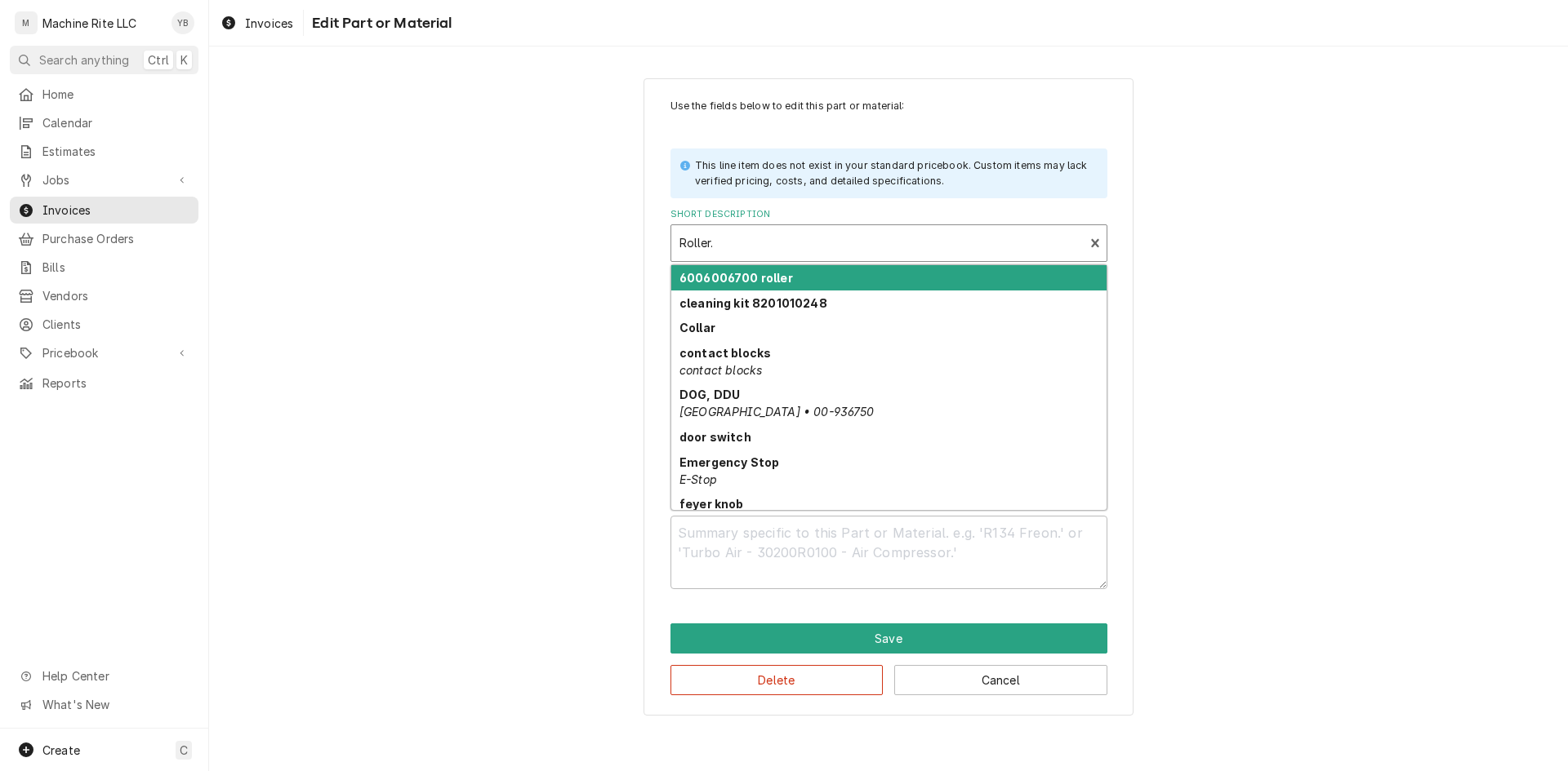
type input "j"
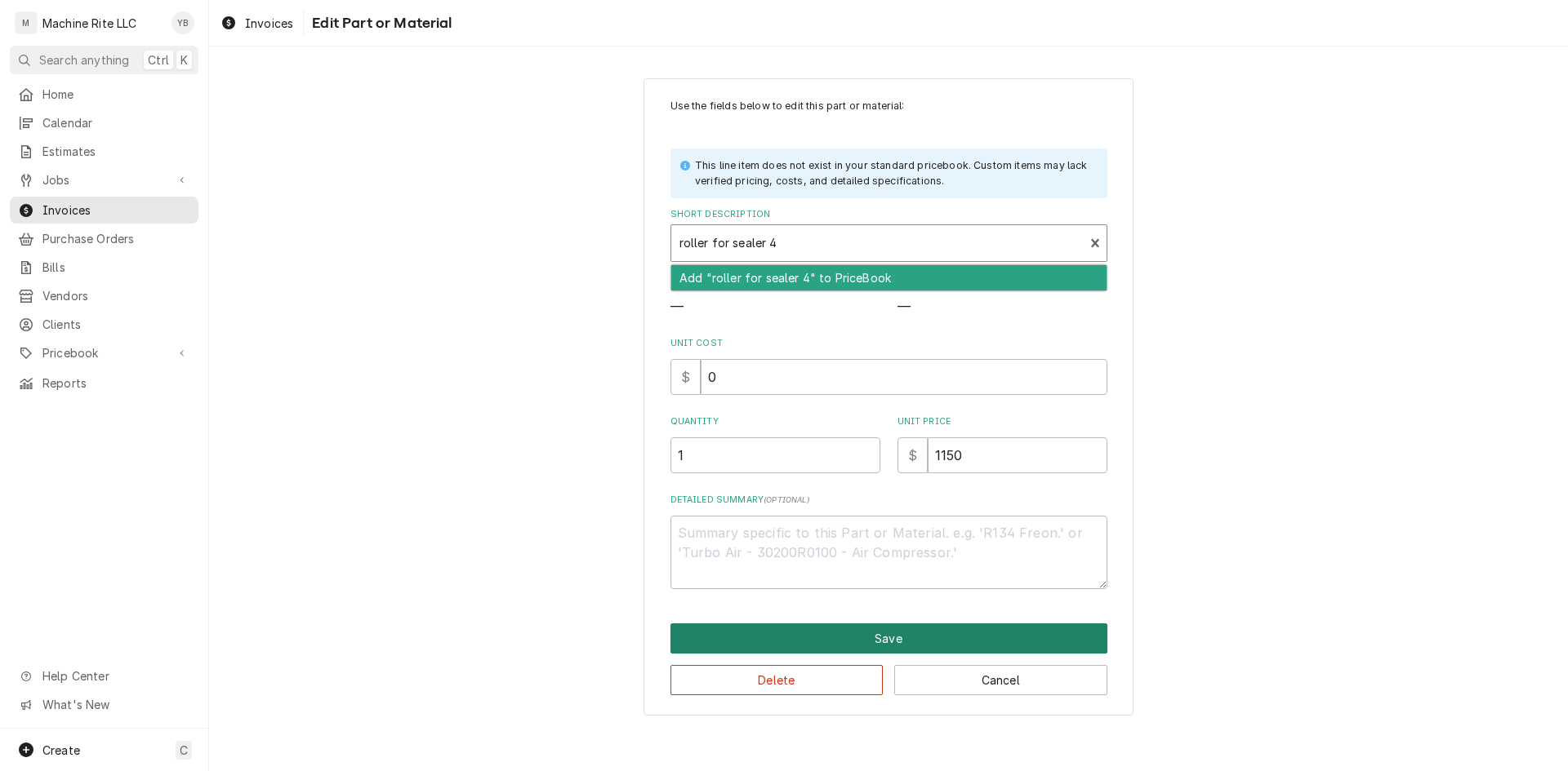
type input "roller for sealer 4"
click at [993, 636] on button "Save" at bounding box center [889, 638] width 437 height 30
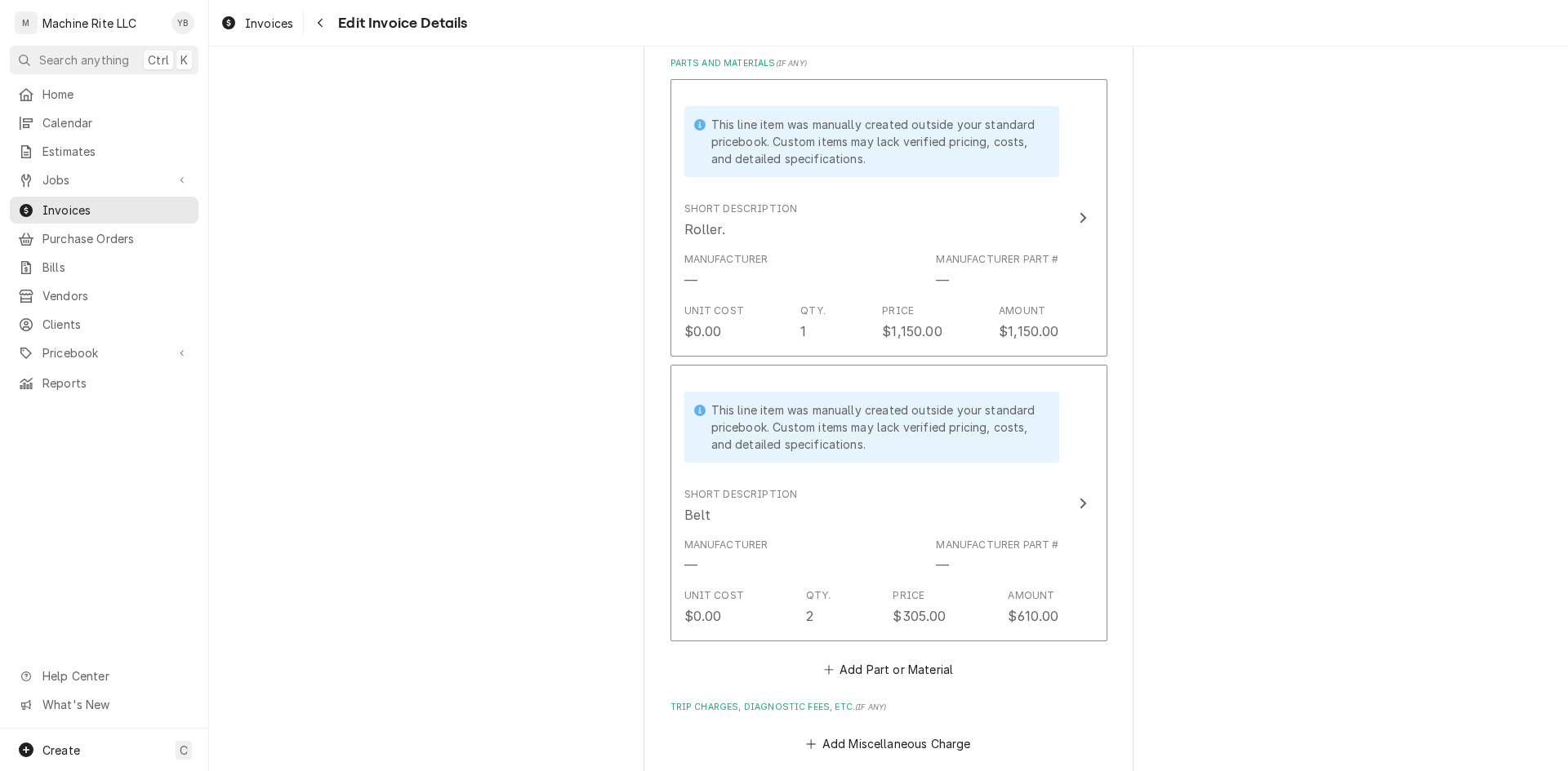
scroll to position [2939, 0]
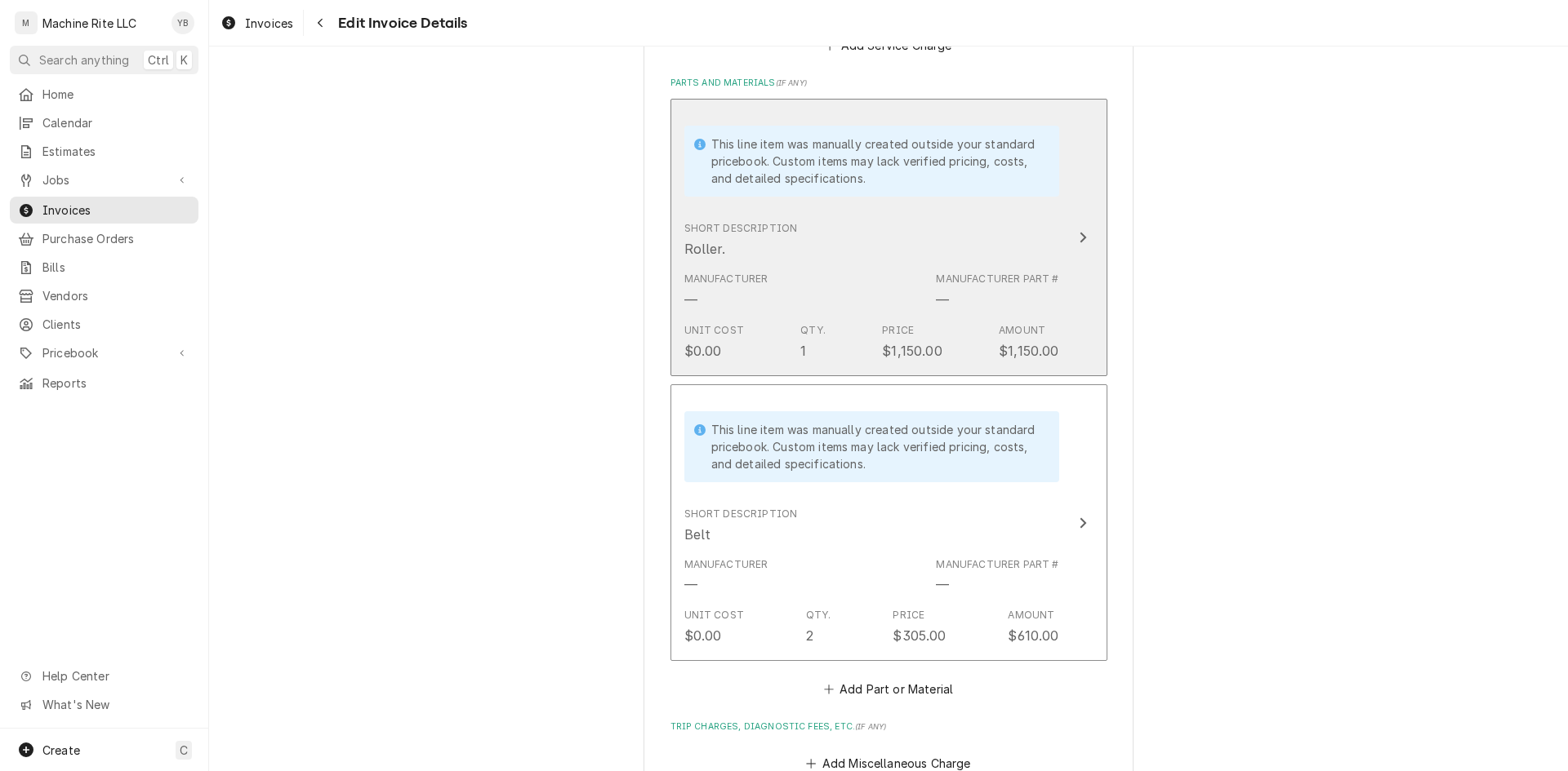
click at [922, 286] on div "Manufacturer — Manufacturer Part # —" at bounding box center [872, 290] width 374 height 51
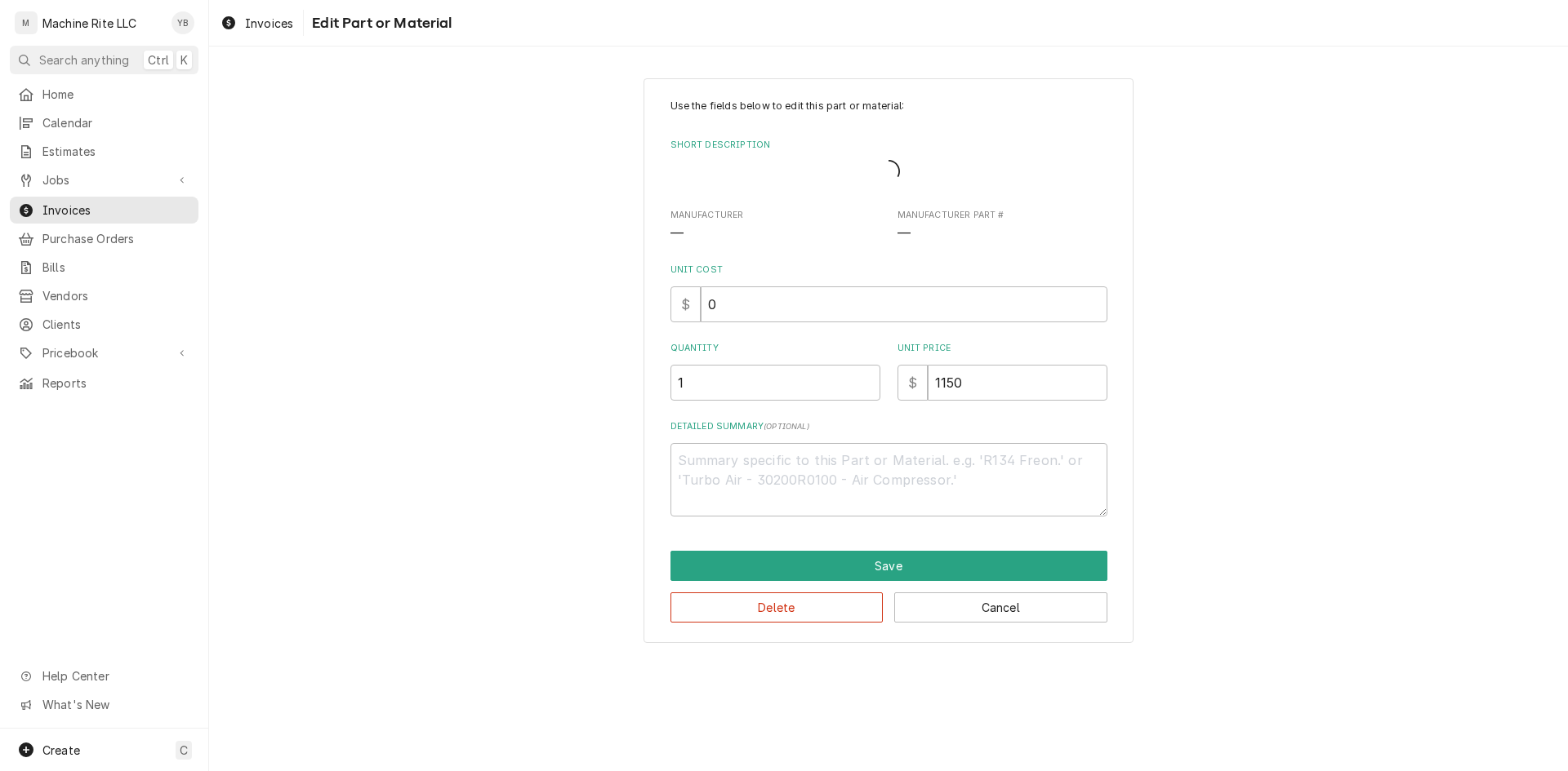
type textarea "x"
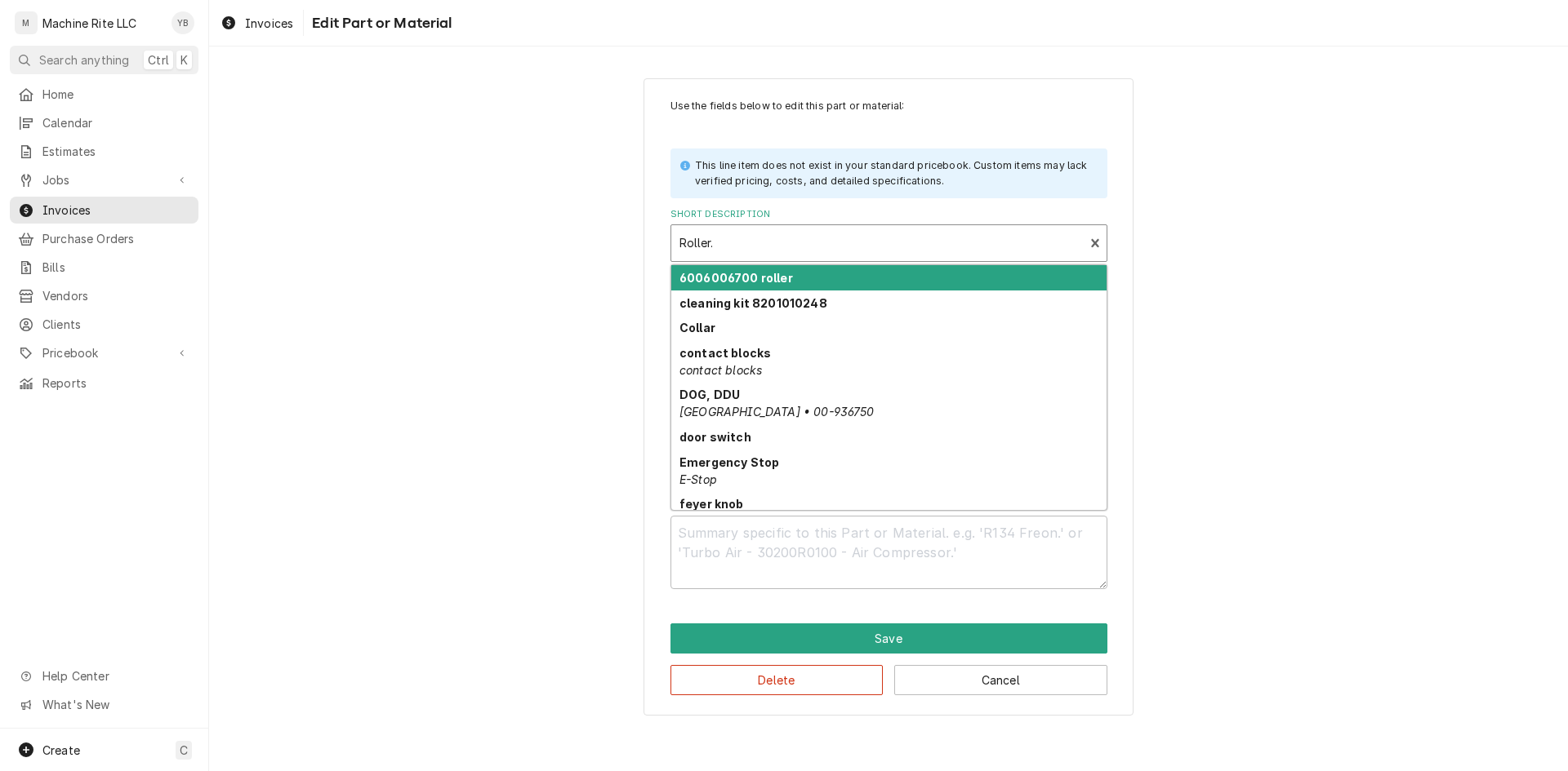
click at [836, 251] on div "Short Description" at bounding box center [878, 243] width 397 height 29
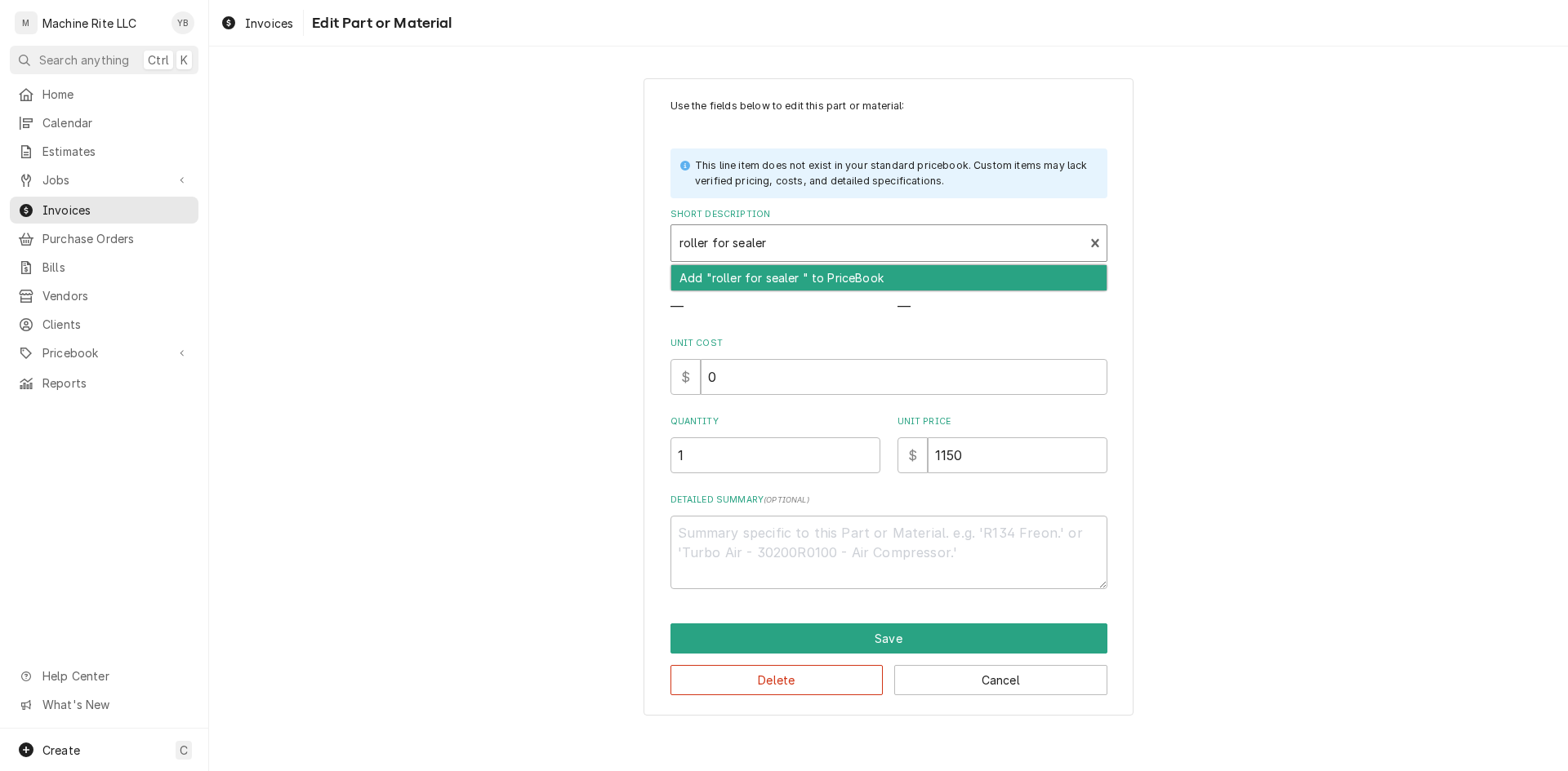
type input "roller for sealer 4"
type textarea "x"
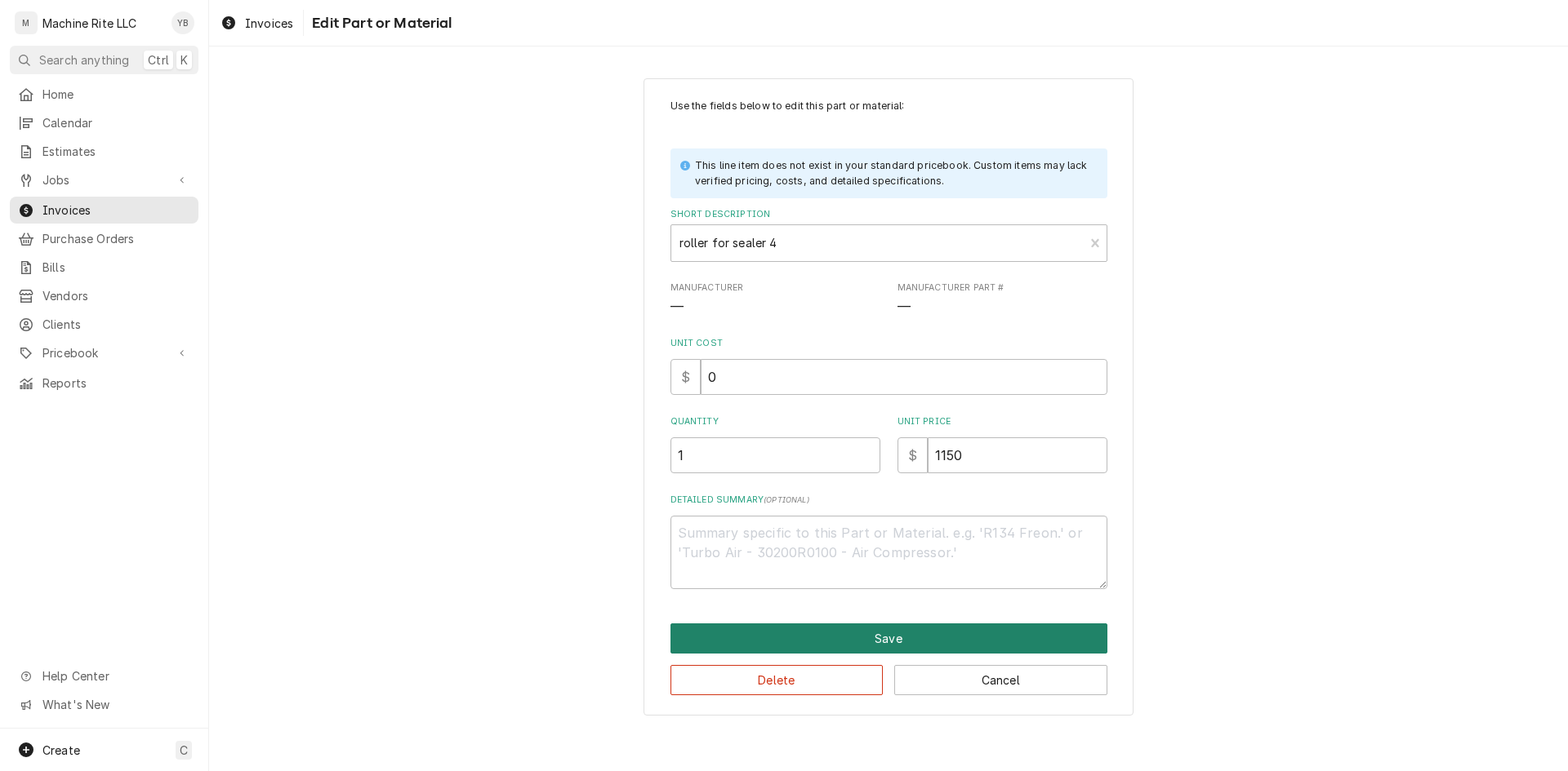
click at [950, 645] on button "Save" at bounding box center [889, 638] width 437 height 30
type textarea "x"
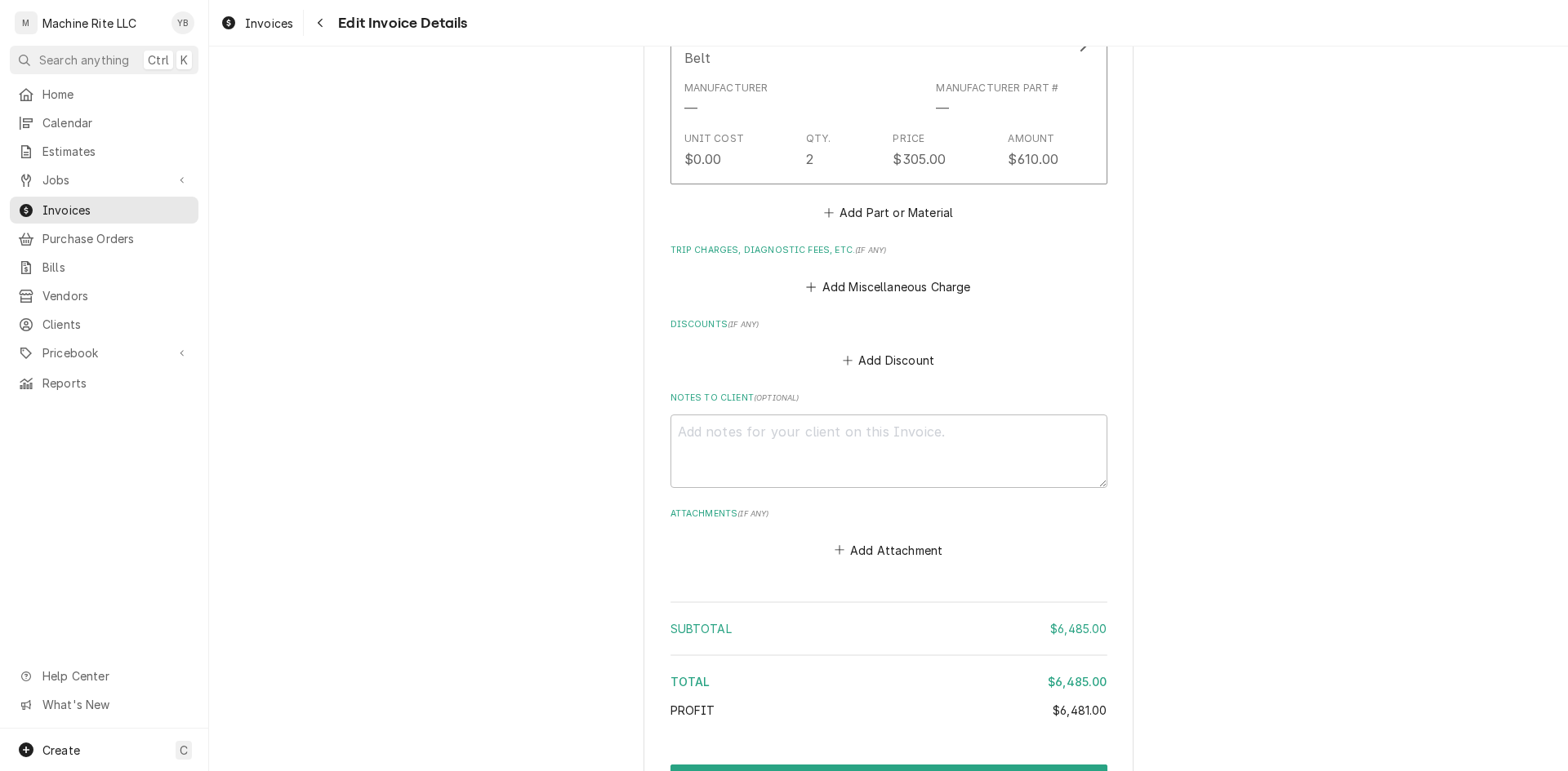
scroll to position [3389, 0]
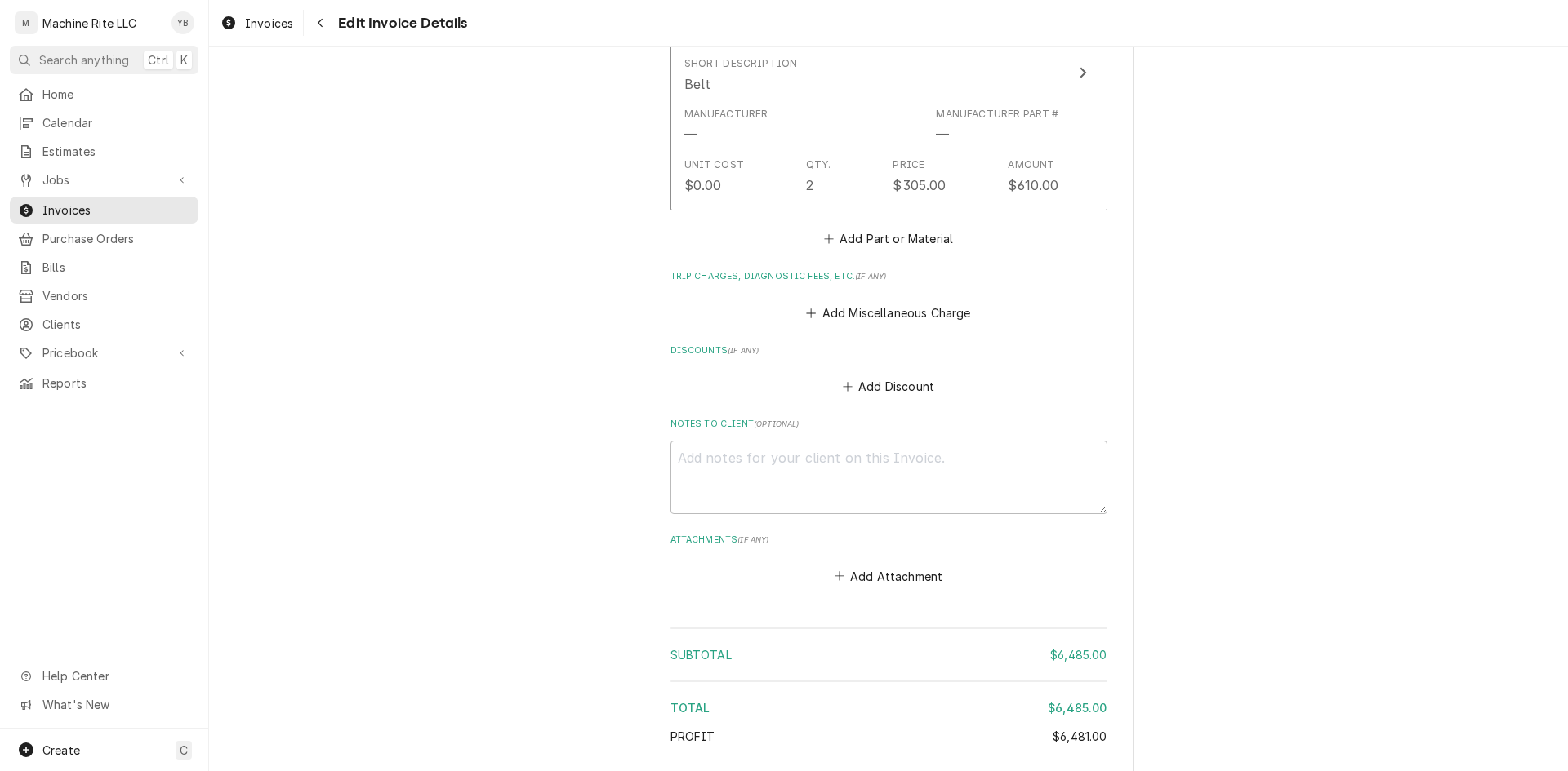
drag, startPoint x: 290, startPoint y: 26, endPoint x: 303, endPoint y: 27, distance: 13.0
click at [290, 26] on span "Invoices" at bounding box center [268, 23] width 48 height 18
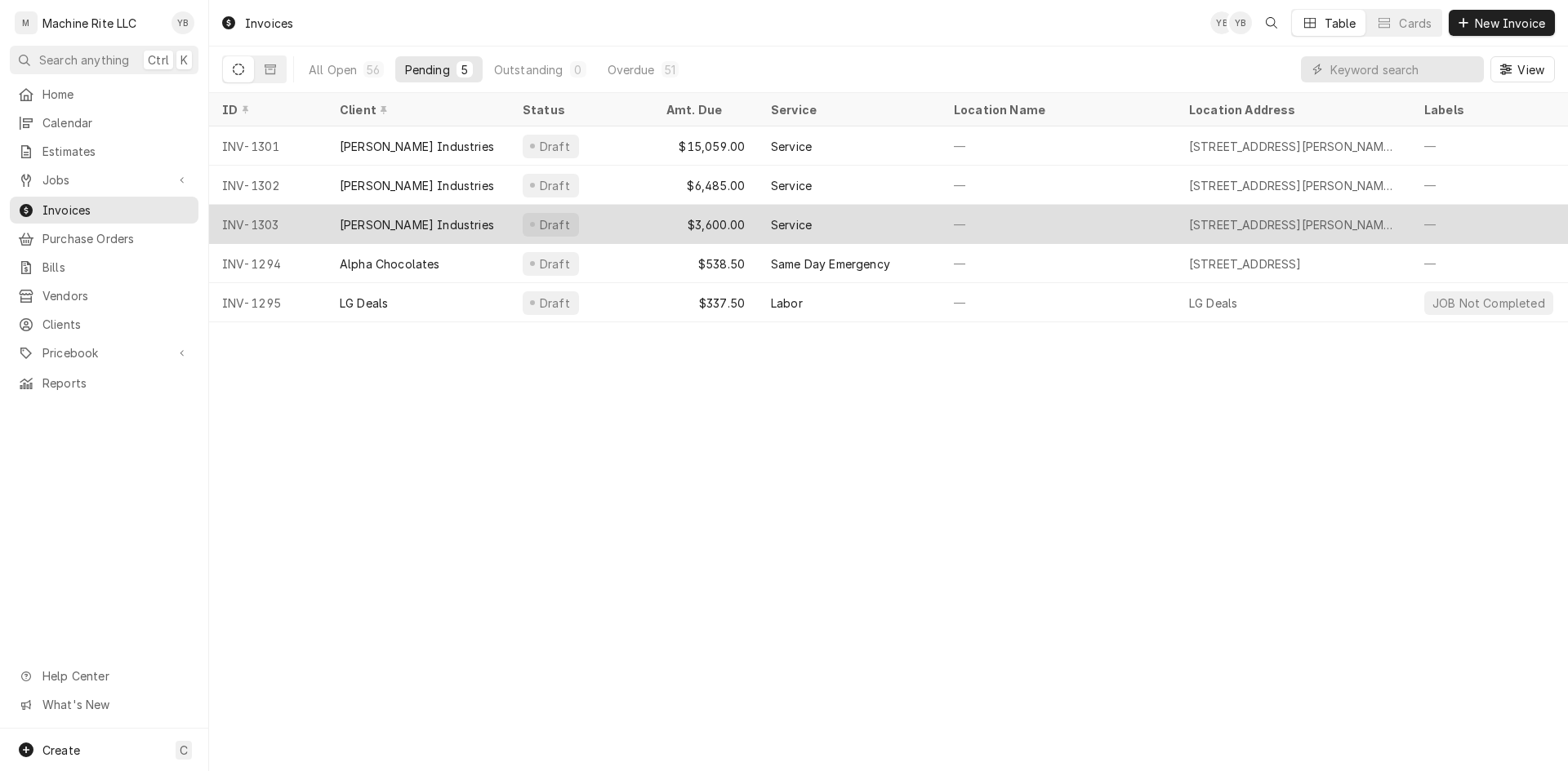
click at [602, 233] on div "Draft" at bounding box center [581, 224] width 143 height 39
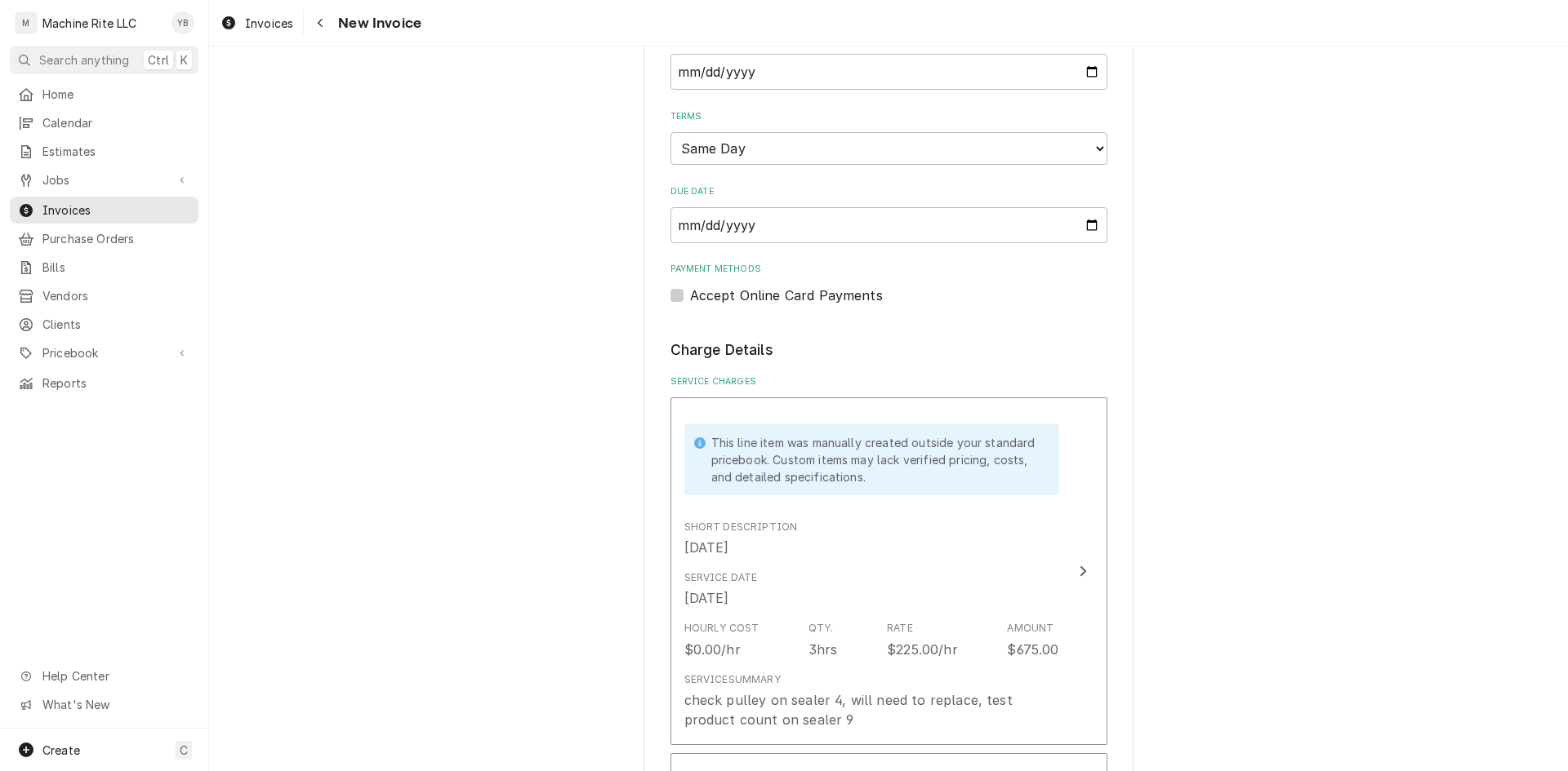
scroll to position [980, 0]
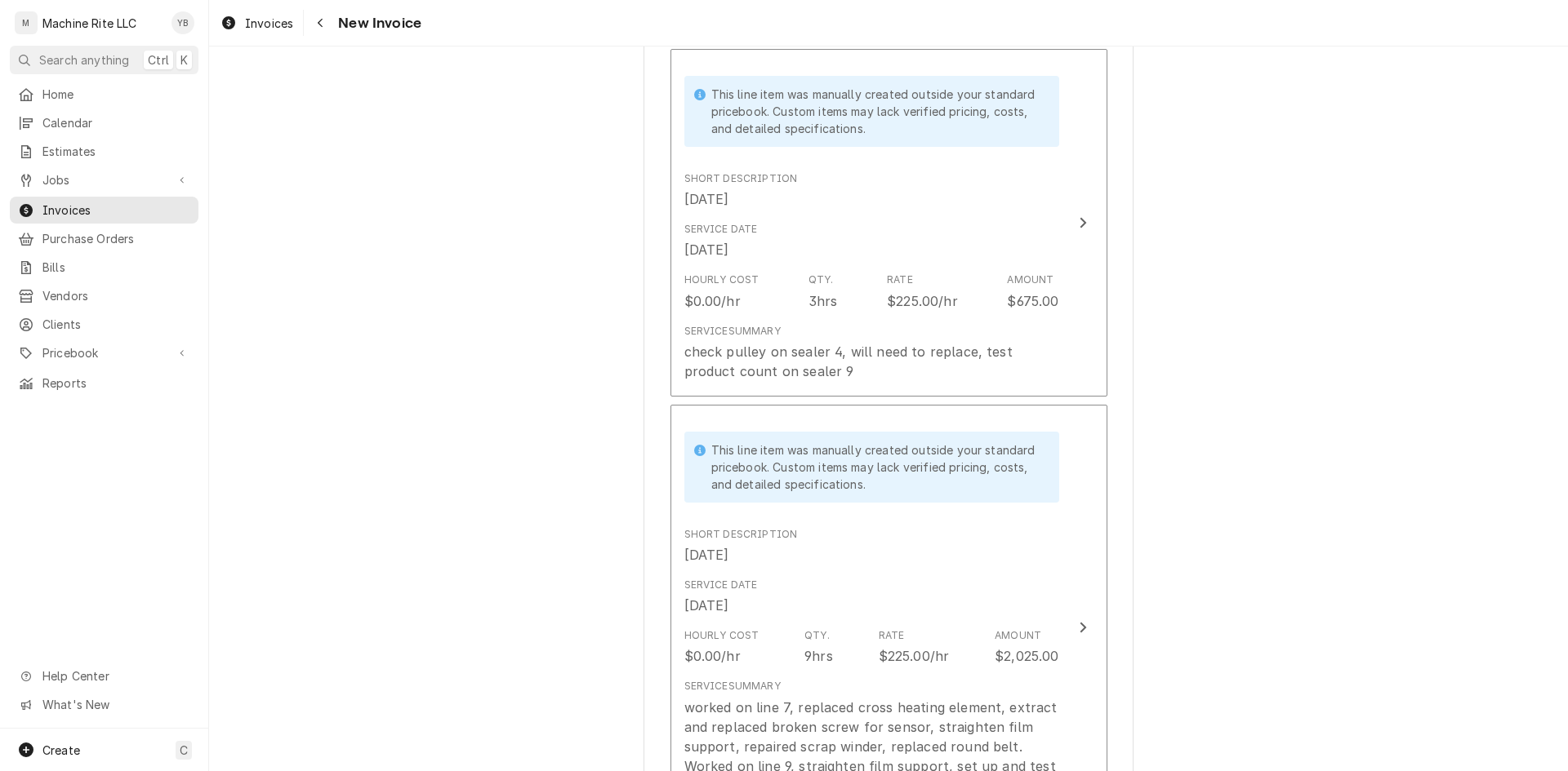
type textarea "x"
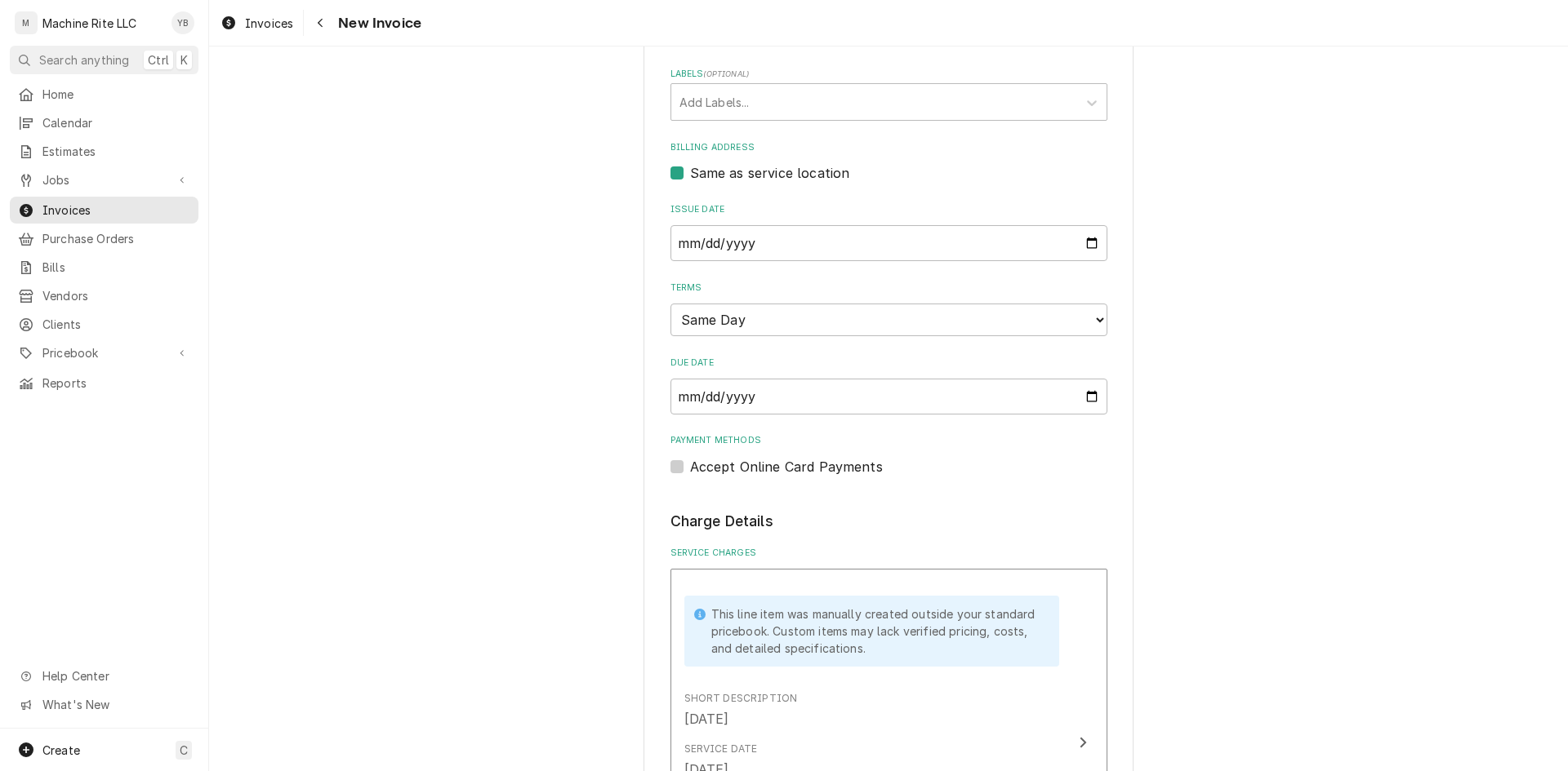
scroll to position [245, 0]
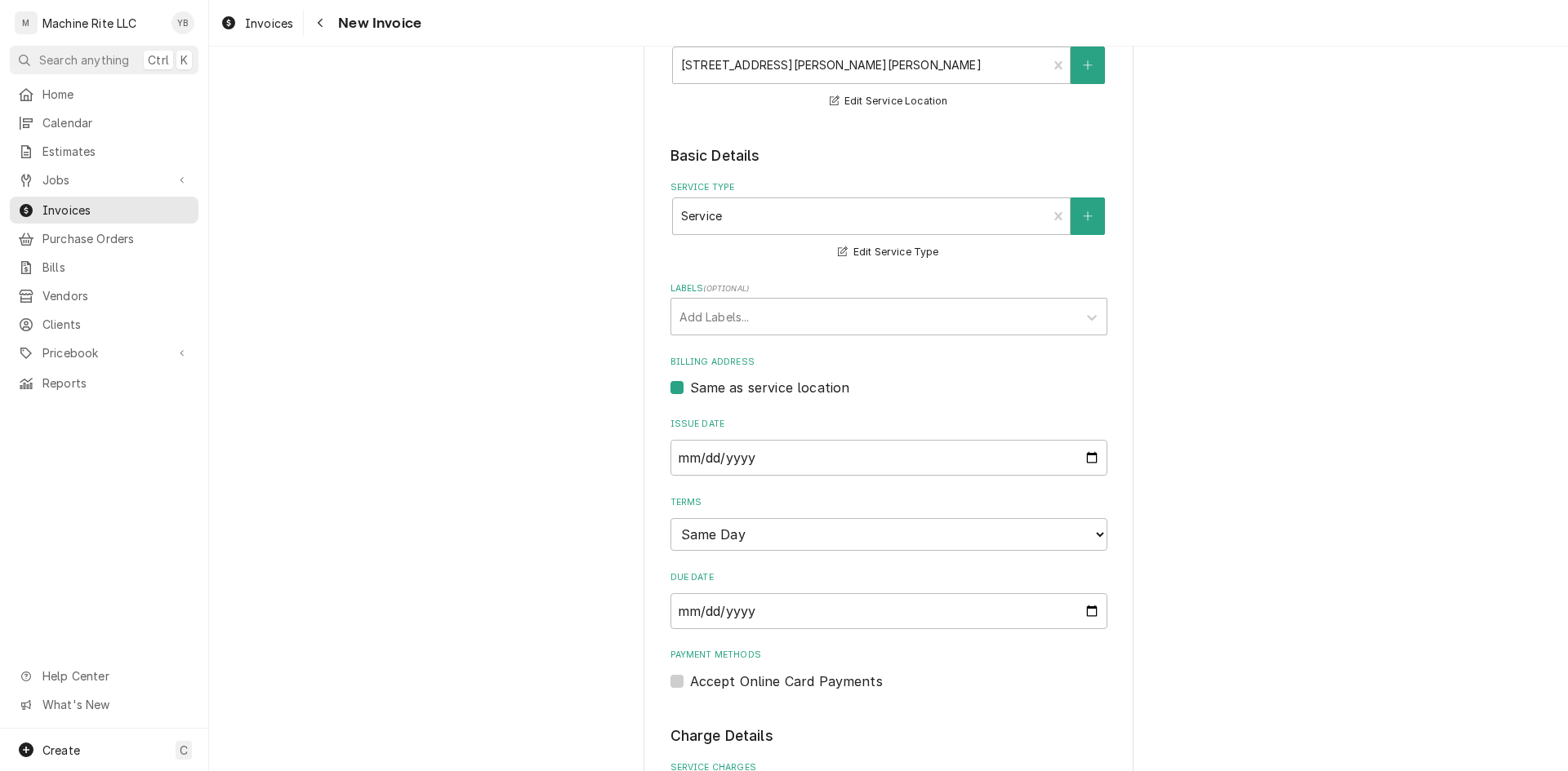
drag, startPoint x: 246, startPoint y: 13, endPoint x: 259, endPoint y: 48, distance: 37.3
click at [246, 13] on link "Invoices" at bounding box center [256, 23] width 86 height 27
